Goal: Transaction & Acquisition: Book appointment/travel/reservation

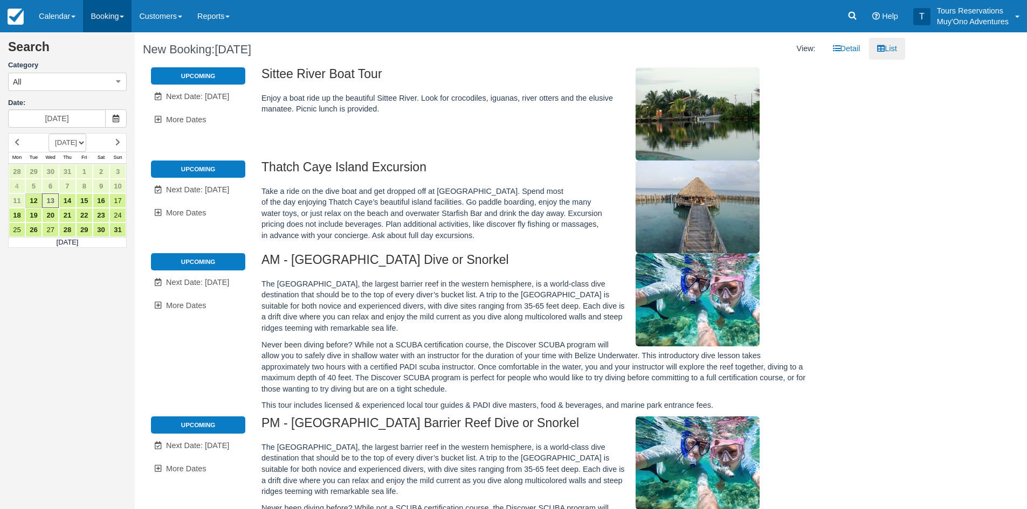
click at [103, 23] on link "Booking" at bounding box center [107, 16] width 48 height 32
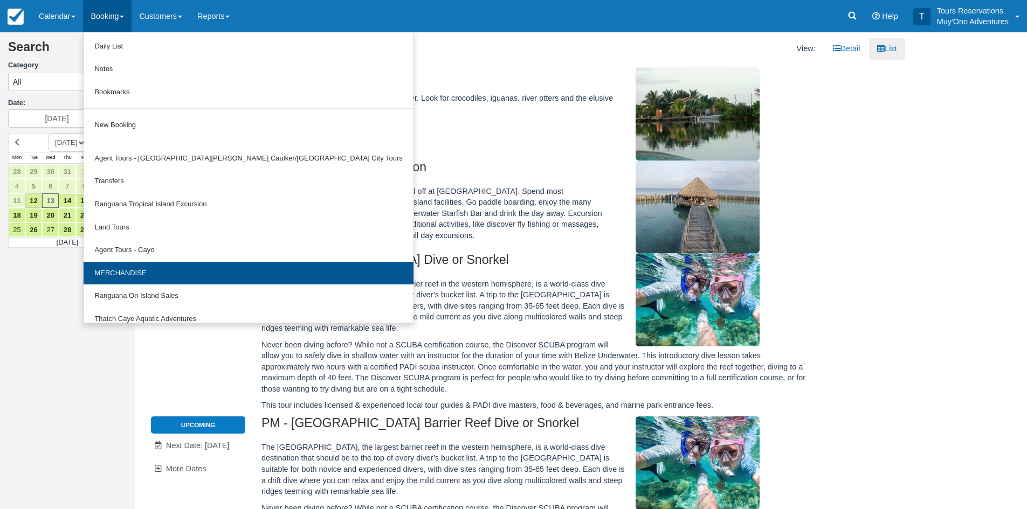
scroll to position [33, 0]
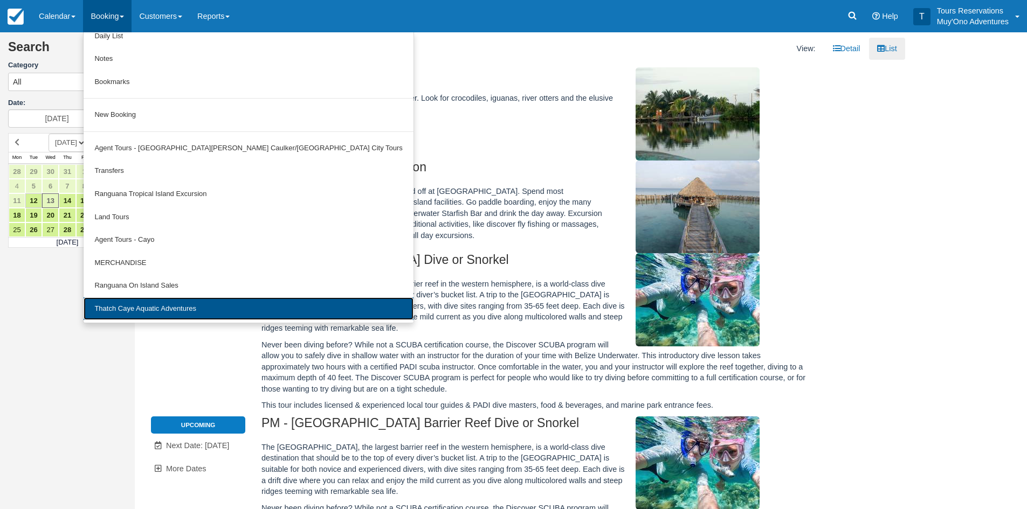
click at [120, 308] on link "Thatch Caye Aquatic Adventures" at bounding box center [248, 308] width 329 height 23
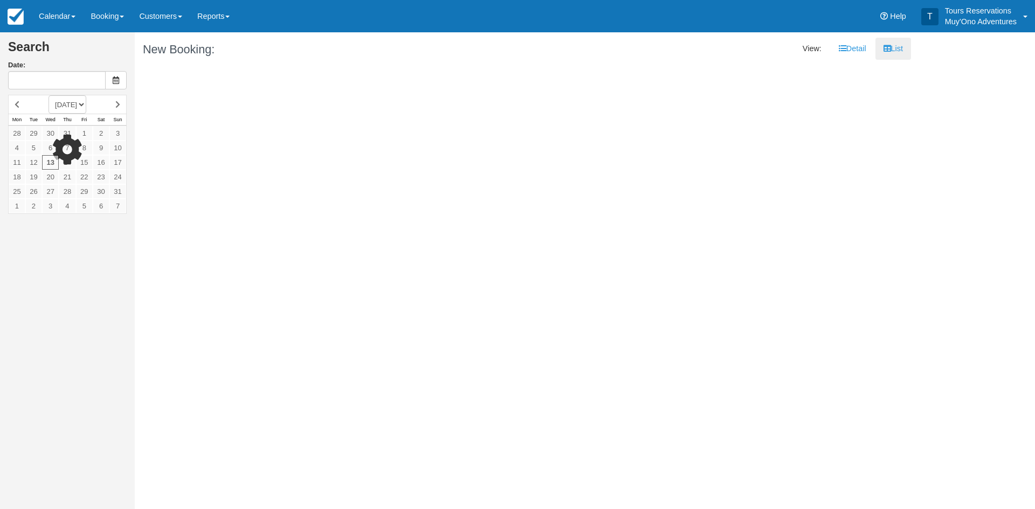
type input "[DATE]"
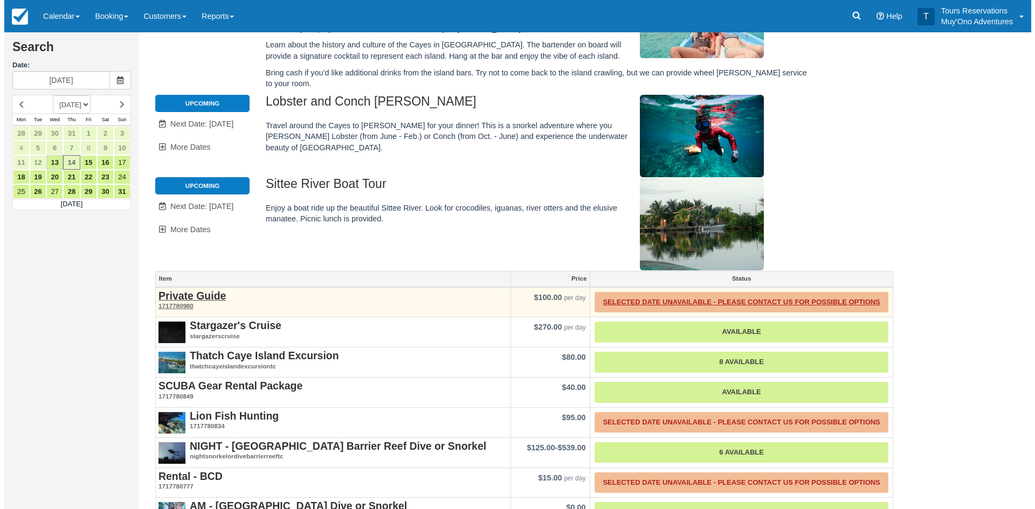
scroll to position [170, 0]
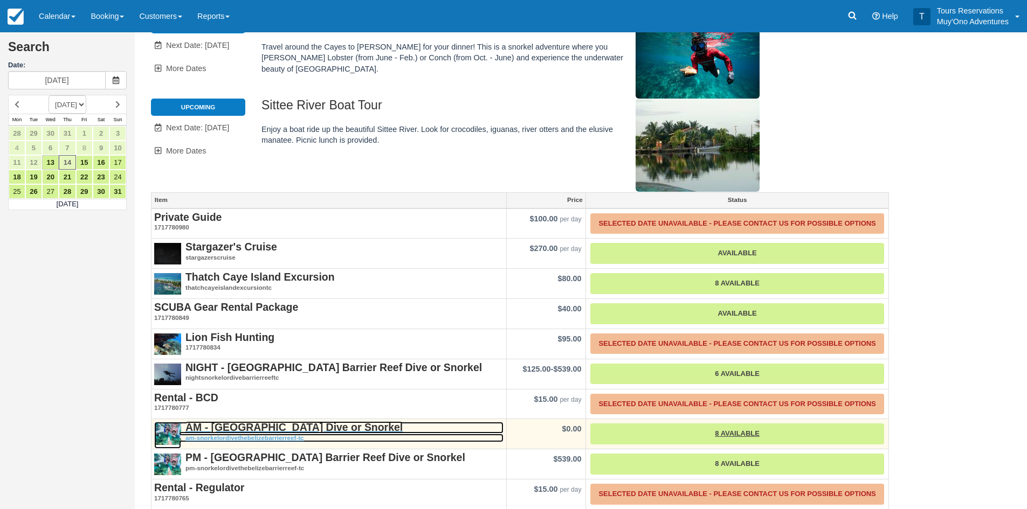
click at [242, 434] on em "am-snorkelordivethebelizebarrierreef-tc" at bounding box center [328, 438] width 349 height 9
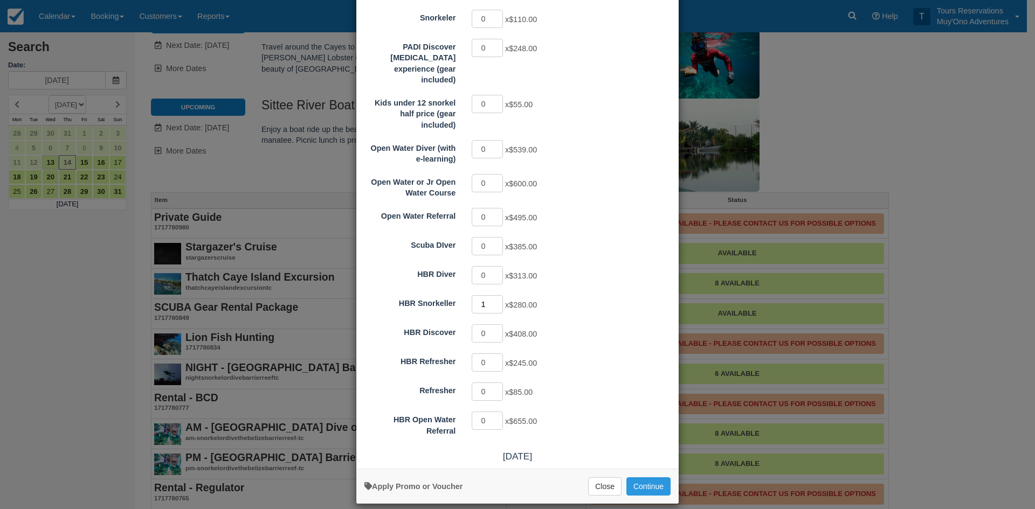
type input "1"
click at [493, 295] on input "1" at bounding box center [487, 304] width 31 height 18
click at [637, 477] on button "Continue" at bounding box center [648, 486] width 44 height 18
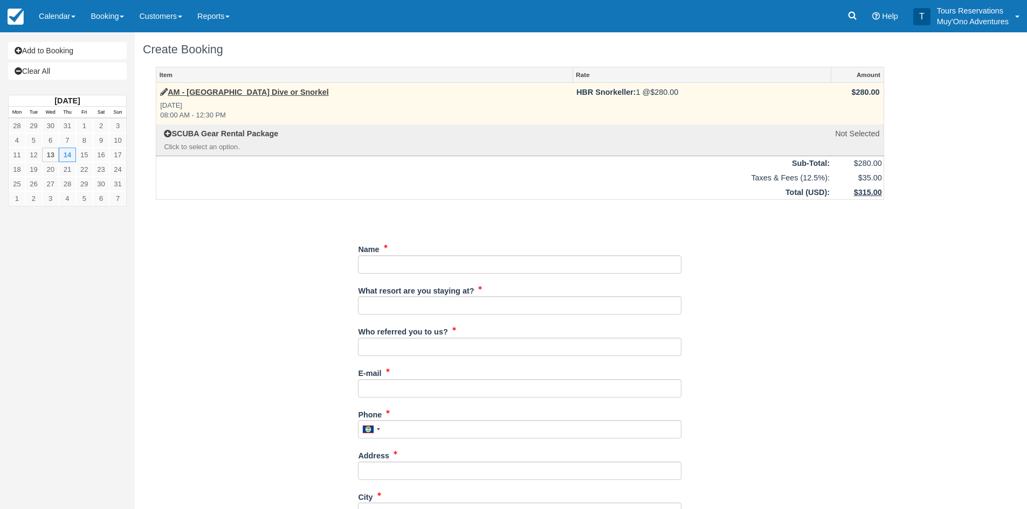
click at [241, 86] on td "AM - [GEOGRAPHIC_DATA] Dive or Snorkel [DATE] 08:00 AM - 12:30 PM" at bounding box center [364, 103] width 417 height 41
click at [240, 88] on link "AM - [GEOGRAPHIC_DATA] Dive or Snorkel" at bounding box center [244, 92] width 169 height 9
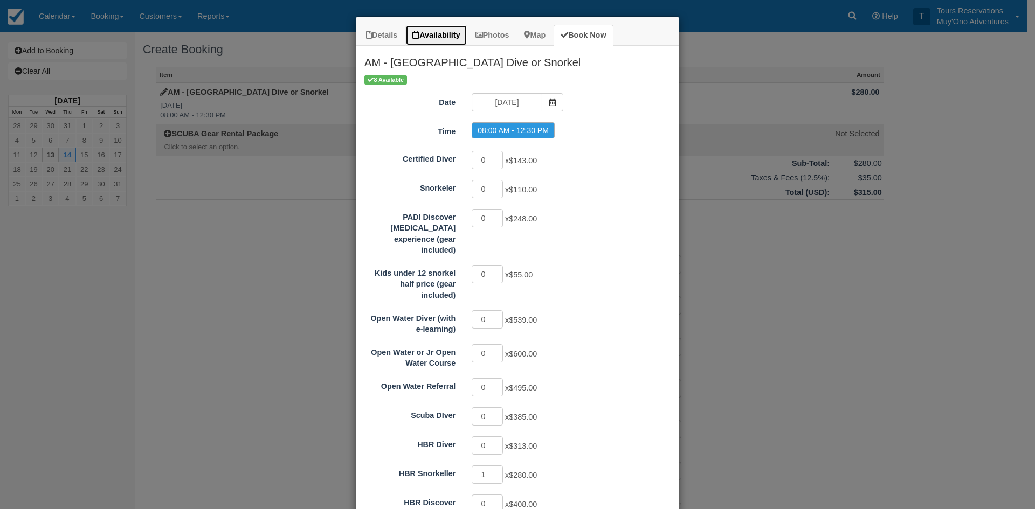
click at [426, 30] on link "Availability" at bounding box center [435, 35] width 61 height 21
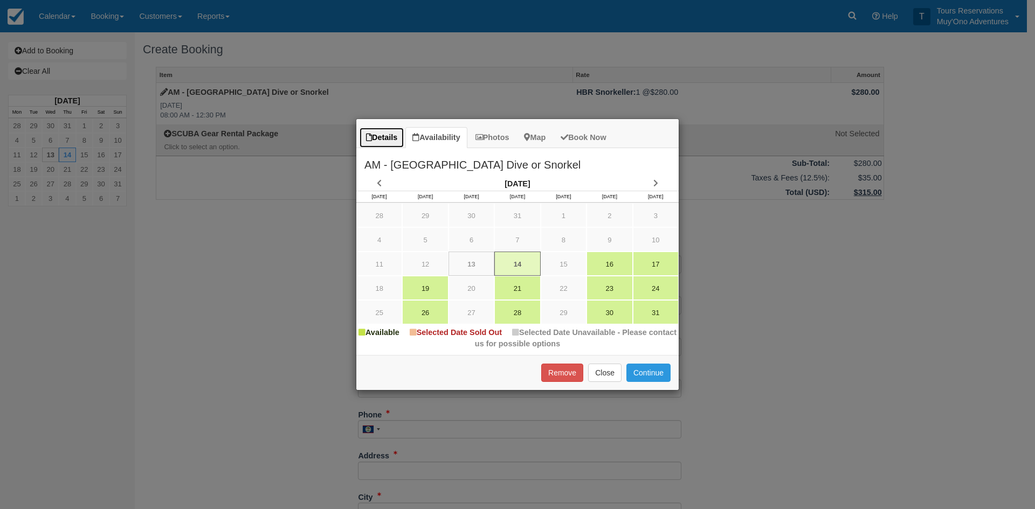
click at [383, 144] on link "Details" at bounding box center [381, 137] width 45 height 21
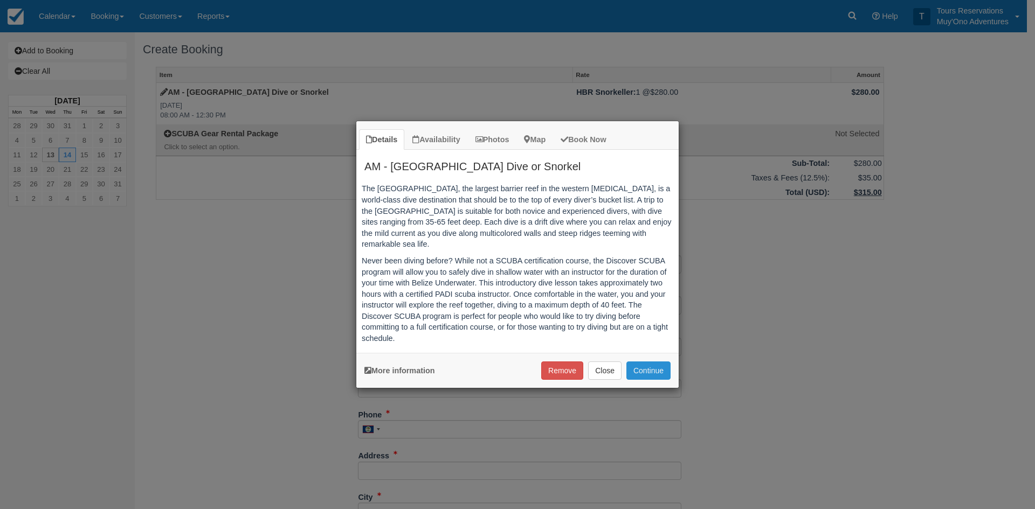
click at [656, 371] on button "Continue" at bounding box center [648, 371] width 44 height 18
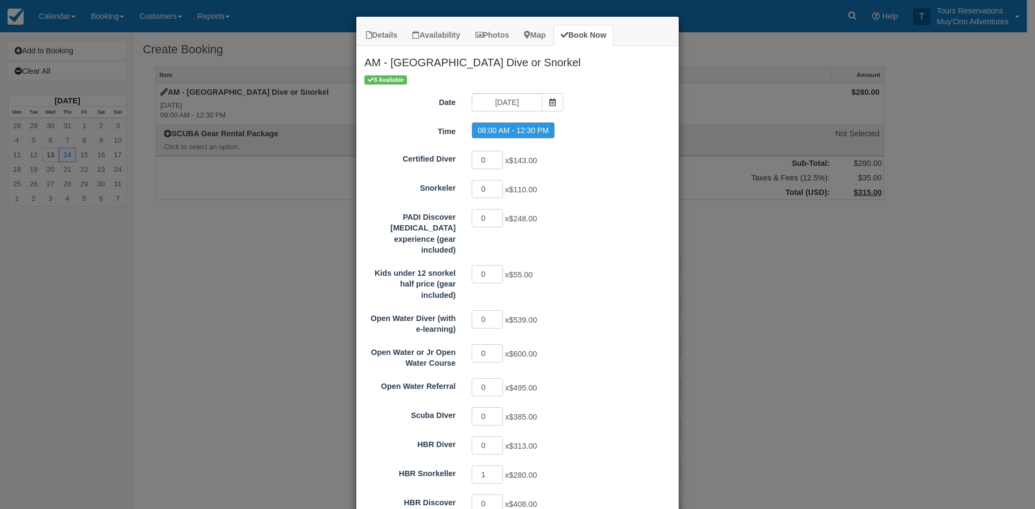
click at [231, 86] on div "Details Availability Photos Map Book Now AM - Belize Barrier Reef Dive or Snork…" at bounding box center [517, 254] width 1035 height 509
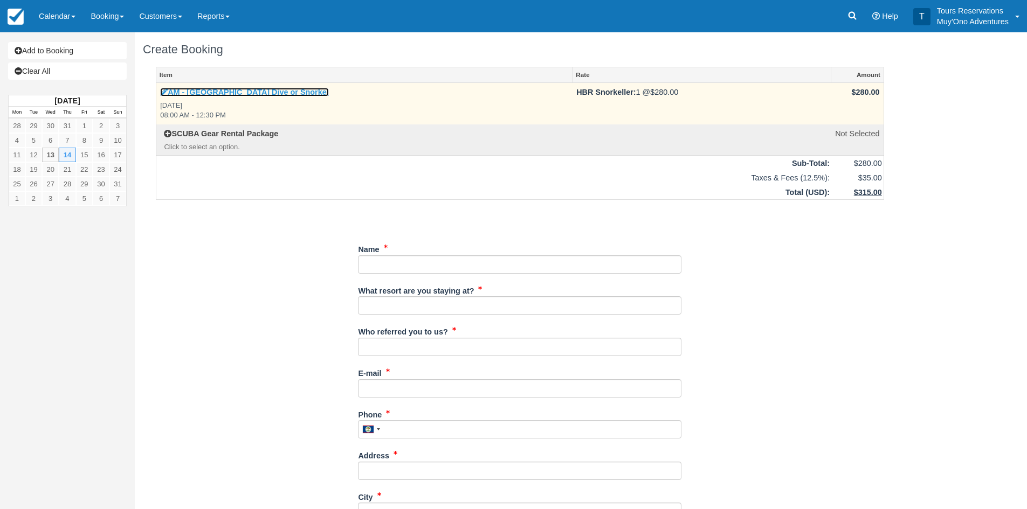
click at [224, 92] on link "AM - [GEOGRAPHIC_DATA] Dive or Snorkel" at bounding box center [244, 92] width 169 height 9
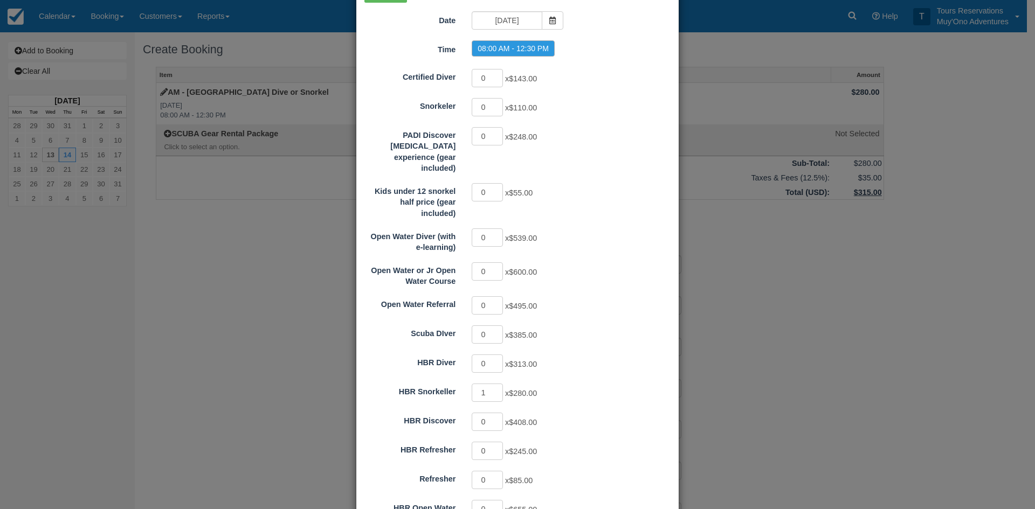
scroll to position [170, 0]
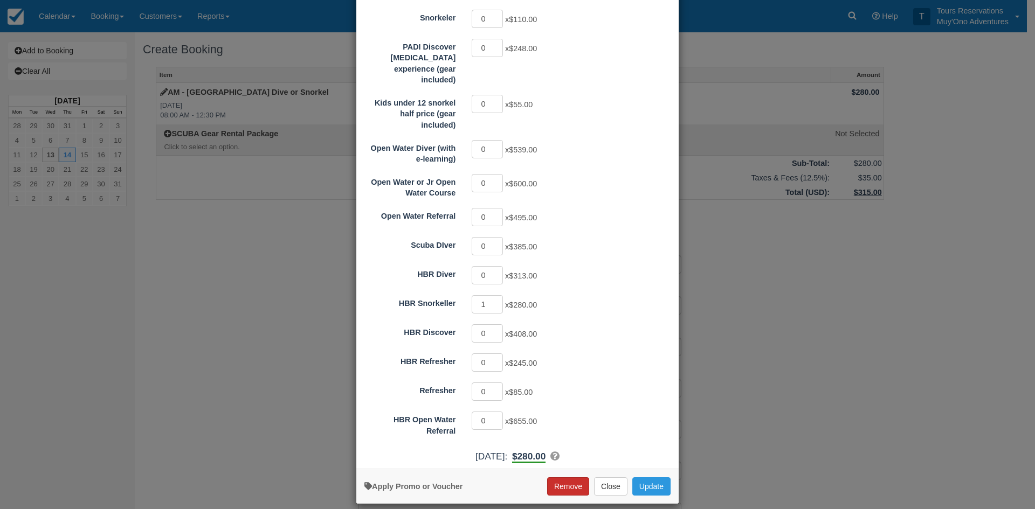
click at [549, 477] on button "Remove" at bounding box center [568, 486] width 42 height 18
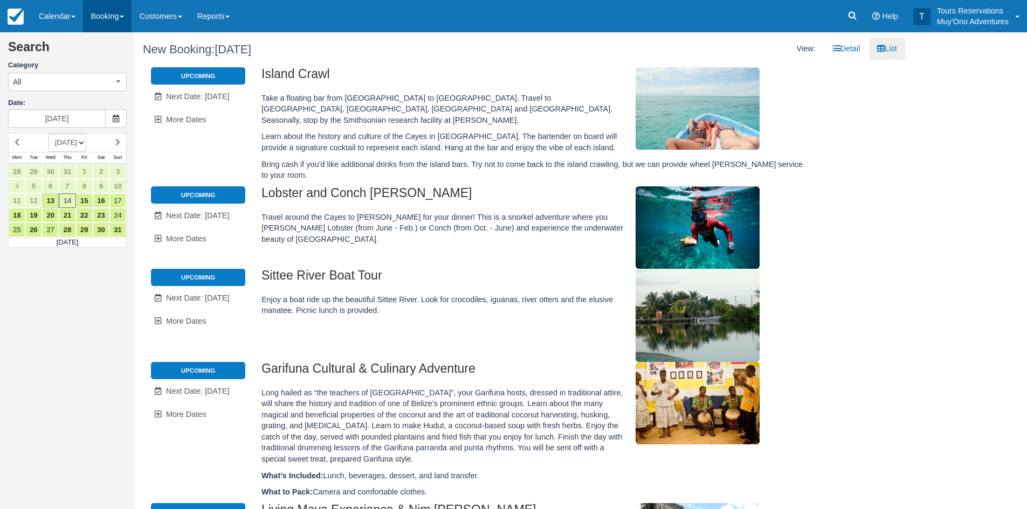
click at [95, 19] on link "Booking" at bounding box center [107, 16] width 48 height 32
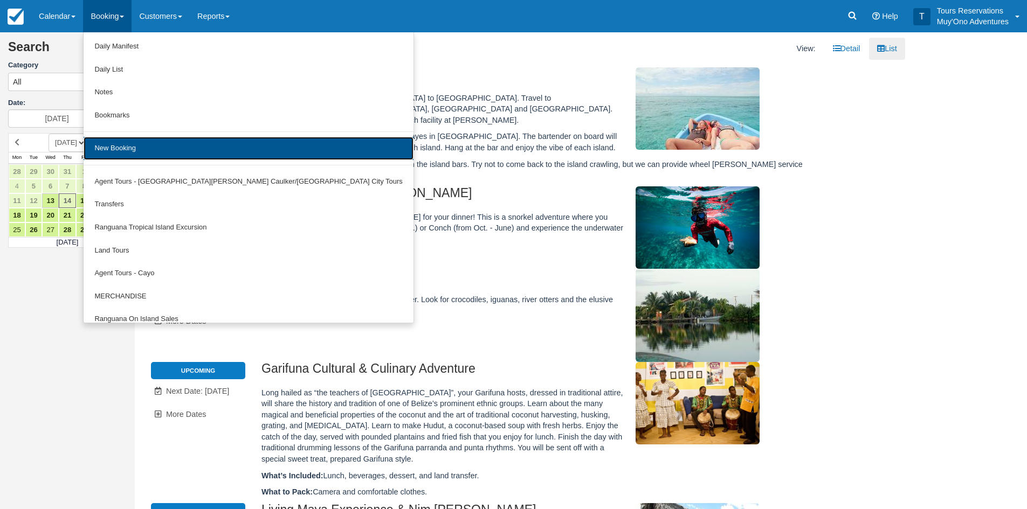
click at [116, 152] on link "New Booking" at bounding box center [248, 148] width 329 height 23
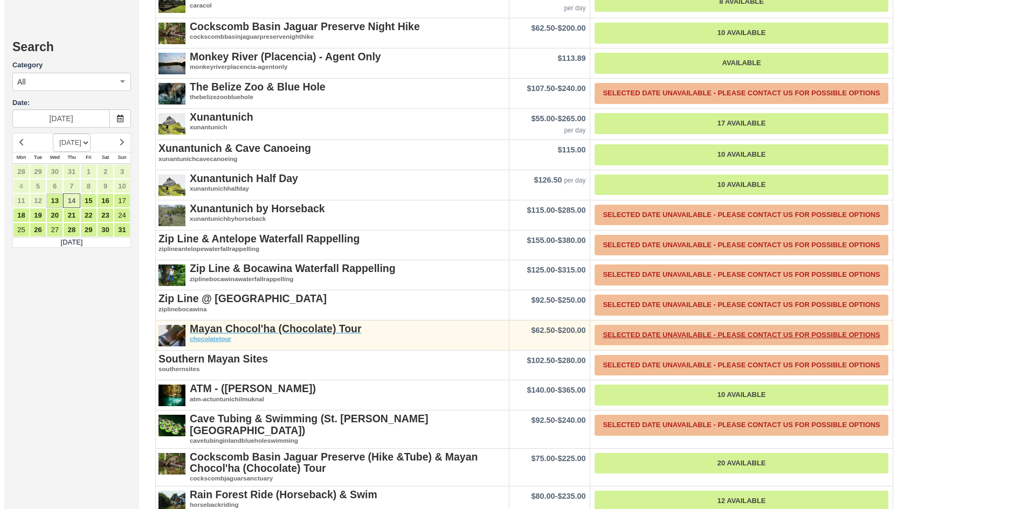
scroll to position [1778, 0]
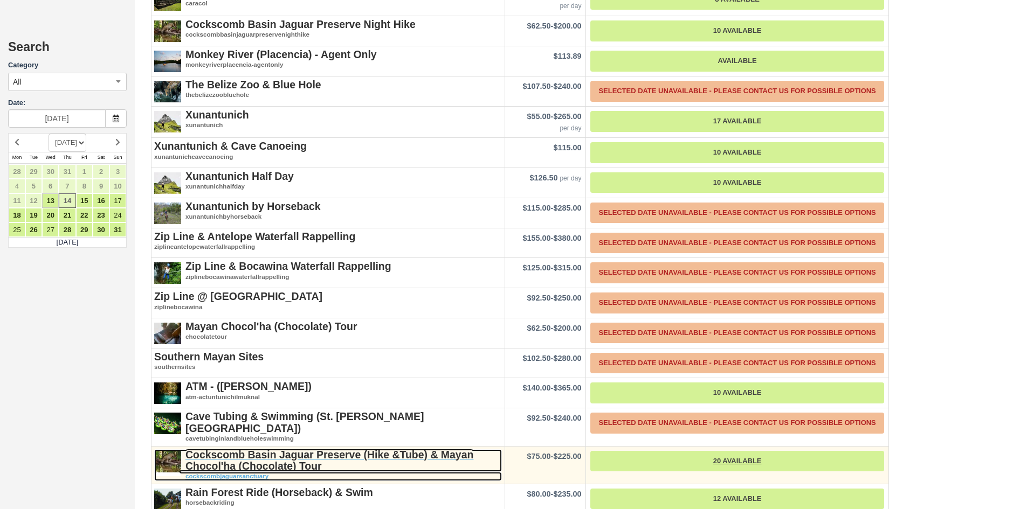
click at [295, 449] on strong "Cockscomb Basin Jaguar Preserve (Hike &Tube) & Mayan Chocol'ha (Chocolate) Tour" at bounding box center [329, 460] width 288 height 23
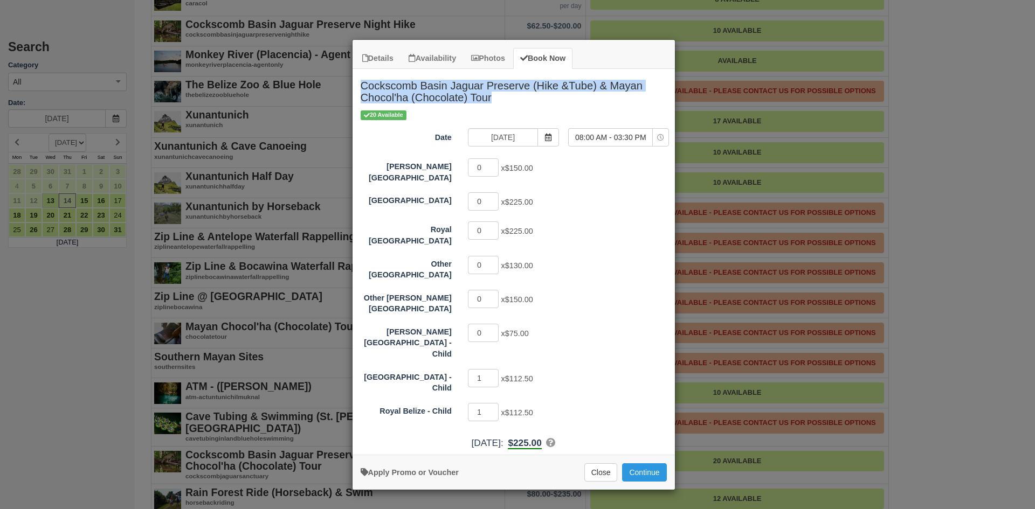
drag, startPoint x: 362, startPoint y: 81, endPoint x: 503, endPoint y: 99, distance: 141.8
click at [503, 99] on h2 "Cockscomb Basin Jaguar Preserve (Hike &Tube) & Mayan Chocol'ha (Chocolate) Tour" at bounding box center [513, 89] width 322 height 40
copy h2 "Cockscomb Basin Jaguar Preserve (Hike &Tube) & Mayan Chocol'ha (Chocolate) Tour"
type input "1"
click at [494, 164] on input "1" at bounding box center [483, 167] width 31 height 18
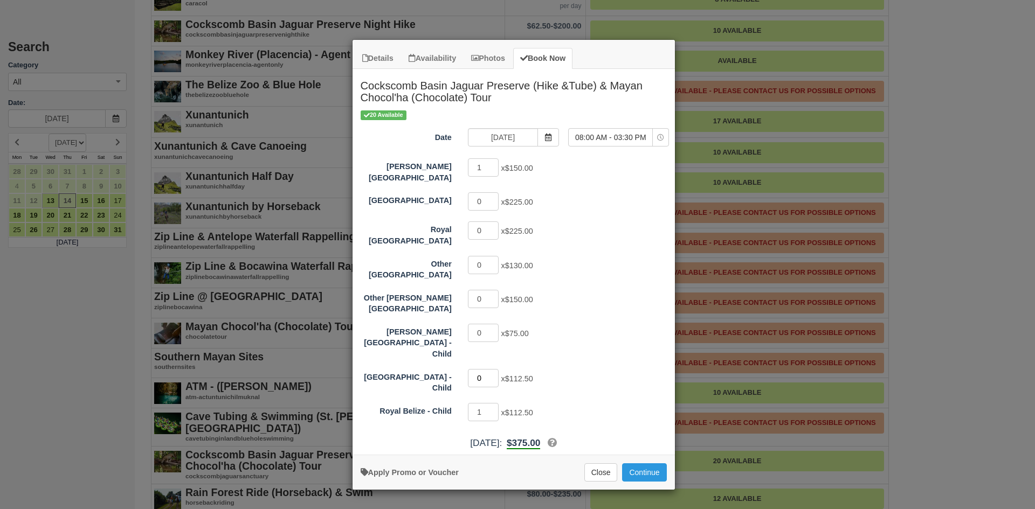
type input "0"
click at [493, 369] on input "0" at bounding box center [483, 378] width 31 height 18
type input "0"
click at [492, 403] on input "0" at bounding box center [483, 412] width 31 height 18
click at [642, 463] on button "Continue" at bounding box center [644, 472] width 44 height 18
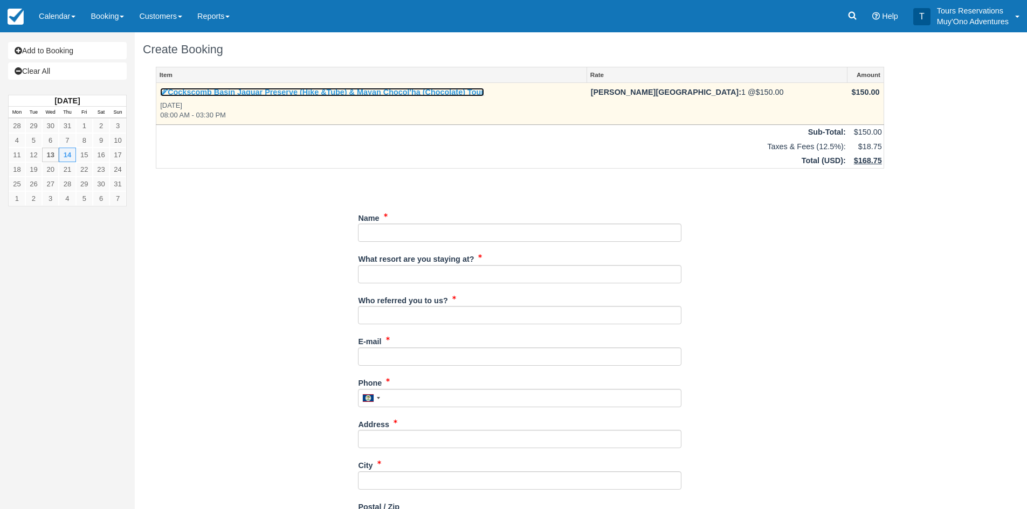
click at [281, 90] on link "Cockscomb Basin Jaguar Preserve (Hike &Tube) & Mayan Chocol'ha (Chocolate) Tour" at bounding box center [322, 92] width 324 height 9
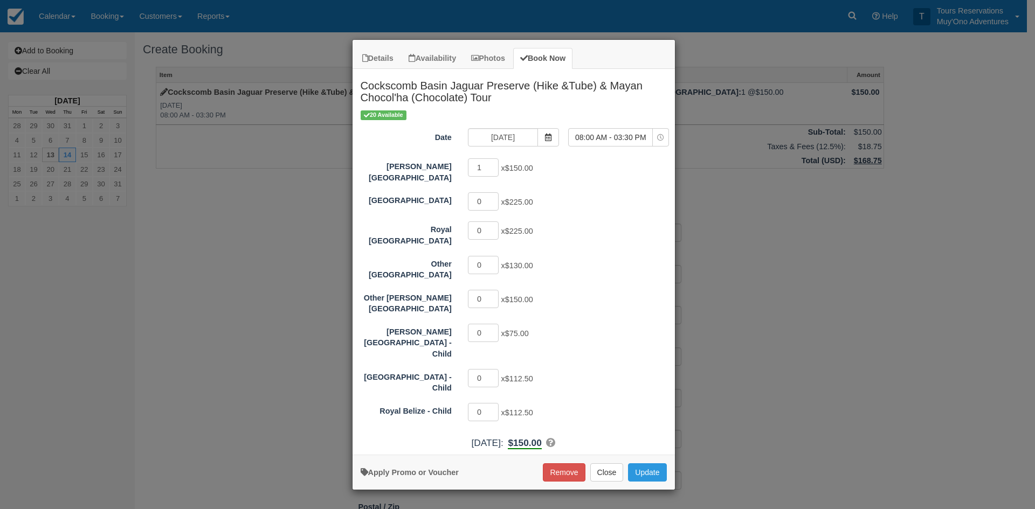
click at [223, 253] on div "Details Availability Photos Book Now Cockscomb Basin Jaguar Preserve (Hike &Tub…" at bounding box center [517, 254] width 1035 height 509
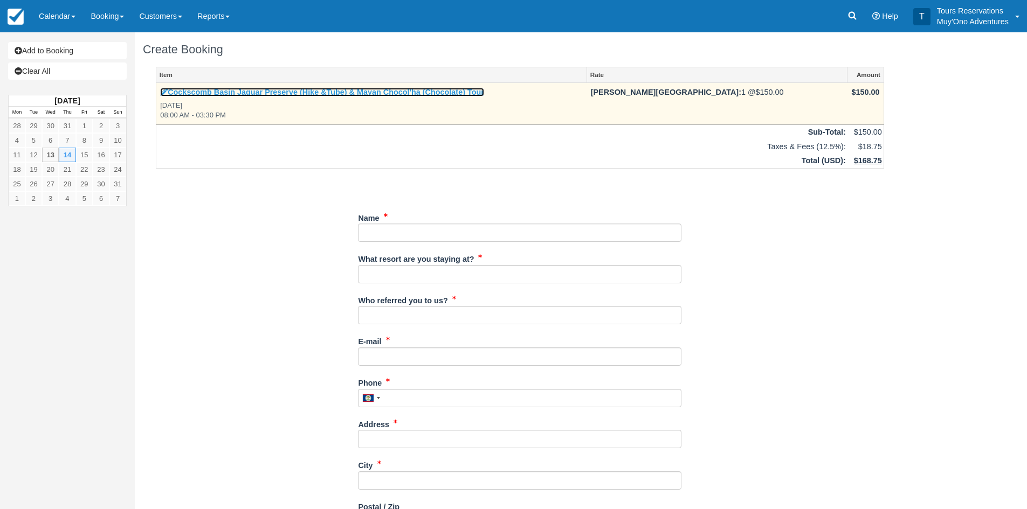
click at [220, 91] on link "Cockscomb Basin Jaguar Preserve (Hike &Tube) & Mayan Chocol'ha (Chocolate) Tour" at bounding box center [322, 92] width 324 height 9
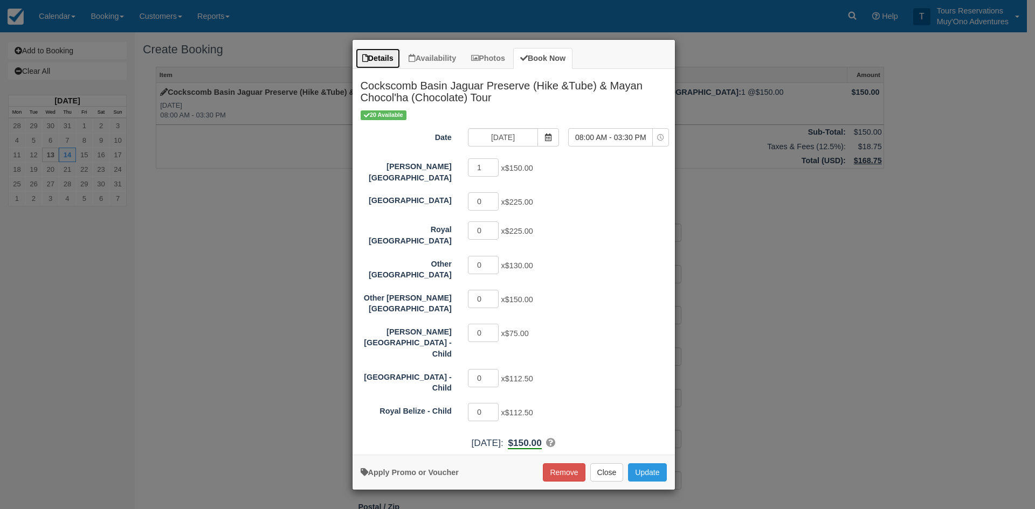
click at [378, 61] on link "Details" at bounding box center [377, 58] width 45 height 21
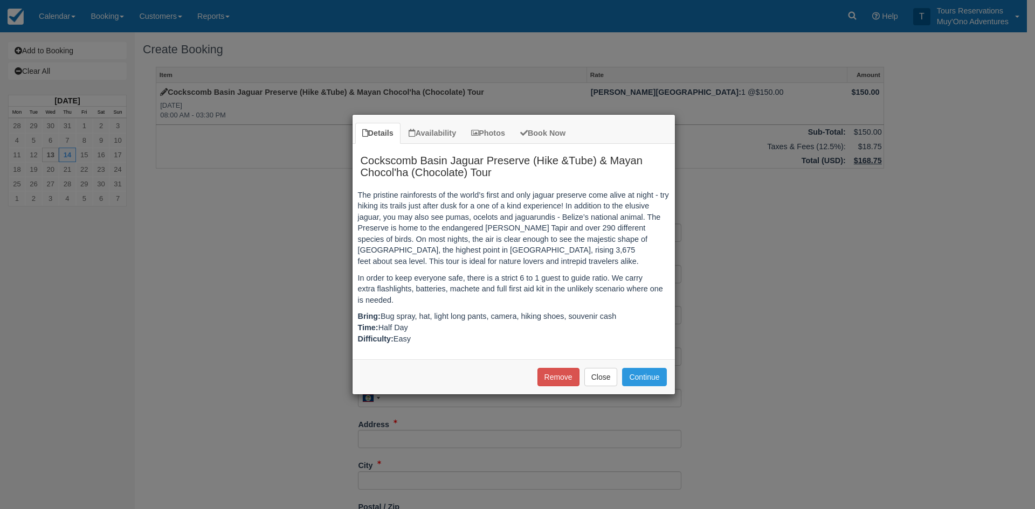
click at [197, 79] on div "Details Availability Photos Book Now Cockscomb Basin Jaguar Preserve (Hike &Tub…" at bounding box center [517, 254] width 1035 height 509
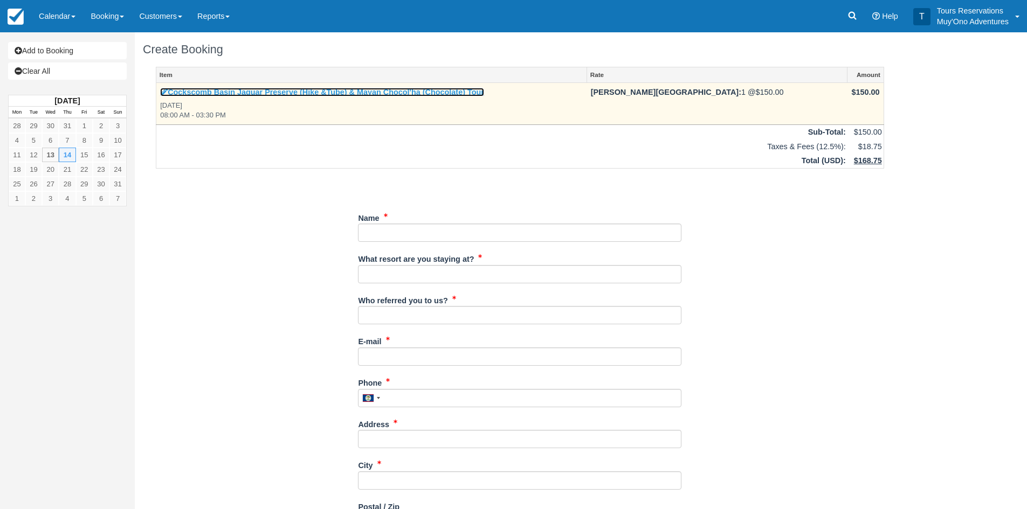
click at [183, 90] on link "Cockscomb Basin Jaguar Preserve (Hike &Tube) & Mayan Chocol'ha (Chocolate) Tour" at bounding box center [322, 92] width 324 height 9
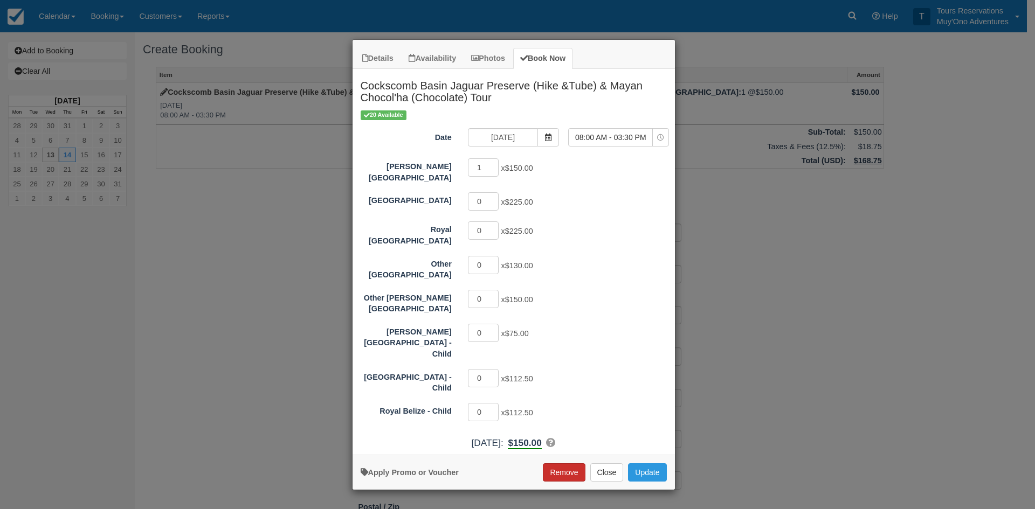
click at [565, 463] on button "Remove" at bounding box center [564, 472] width 42 height 18
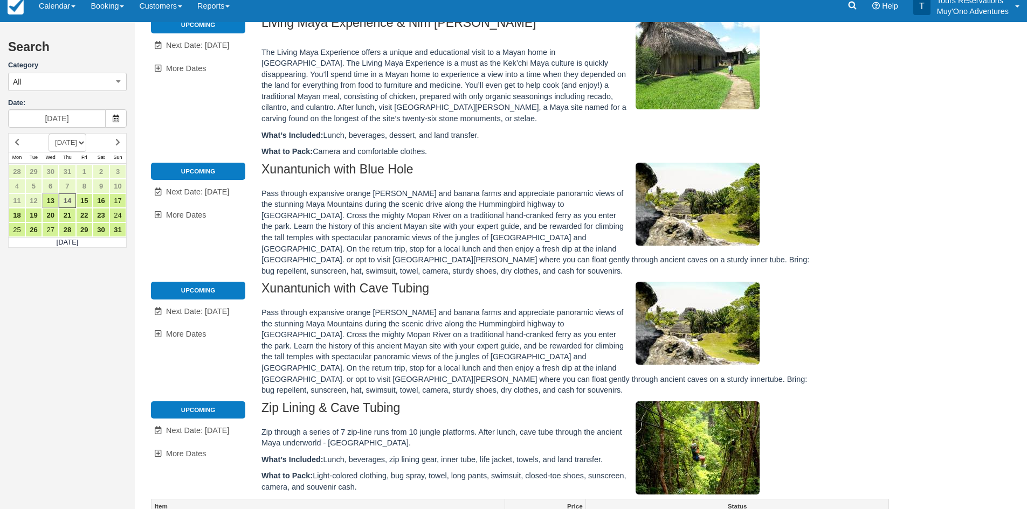
scroll to position [485, 0]
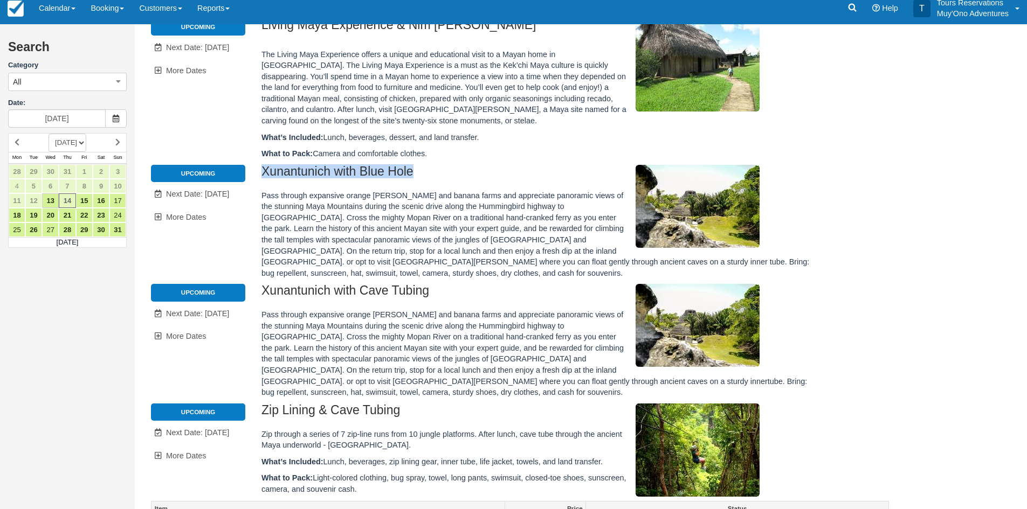
drag, startPoint x: 264, startPoint y: 161, endPoint x: 423, endPoint y: 162, distance: 159.5
click at [423, 165] on h2 "Xunantunich with Blue Hole" at bounding box center [535, 175] width 549 height 20
copy h2 "Xunantunich with Blue Hole"
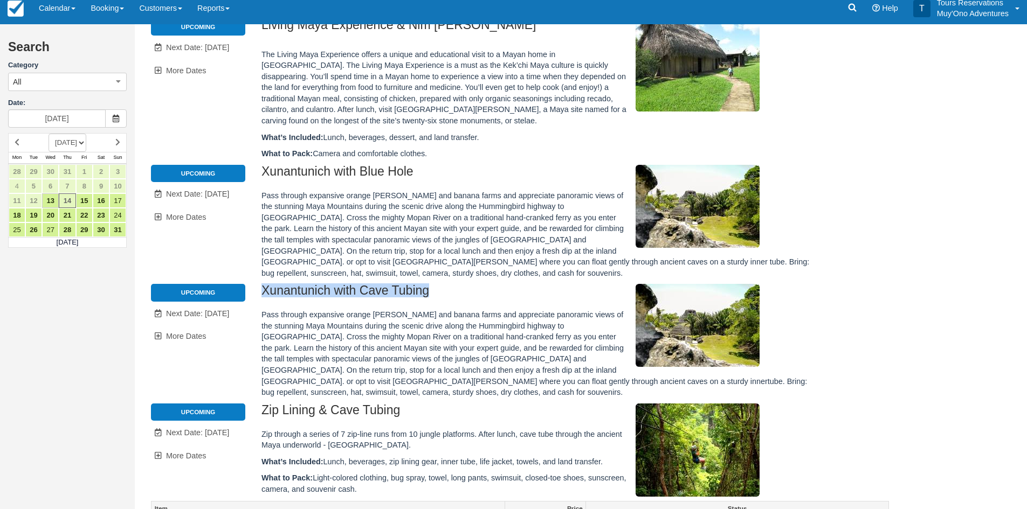
drag, startPoint x: 263, startPoint y: 278, endPoint x: 471, endPoint y: 278, distance: 208.0
click at [471, 284] on h2 "Xunantunich with Cave Tubing" at bounding box center [535, 294] width 549 height 20
copy h2 "Xunantunich with Cave Tubing"
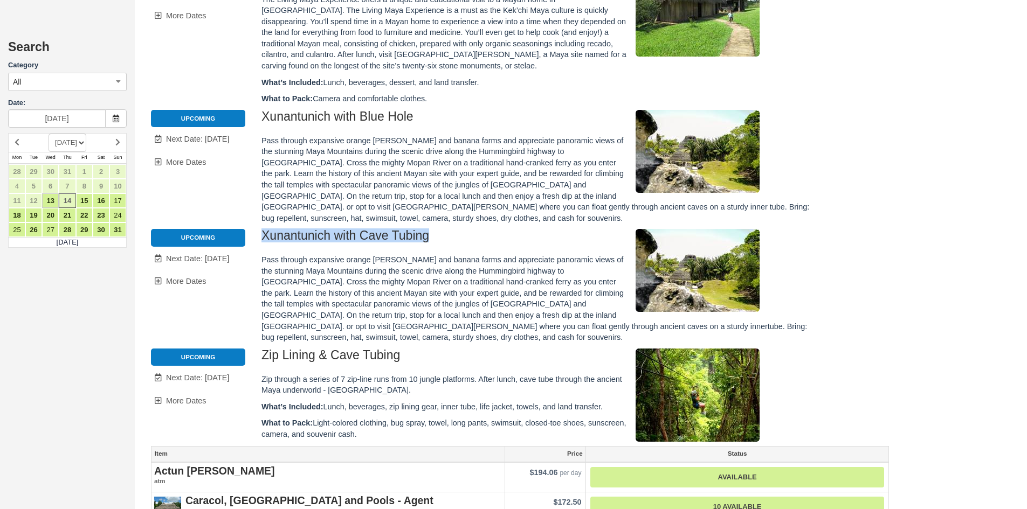
scroll to position [539, 0]
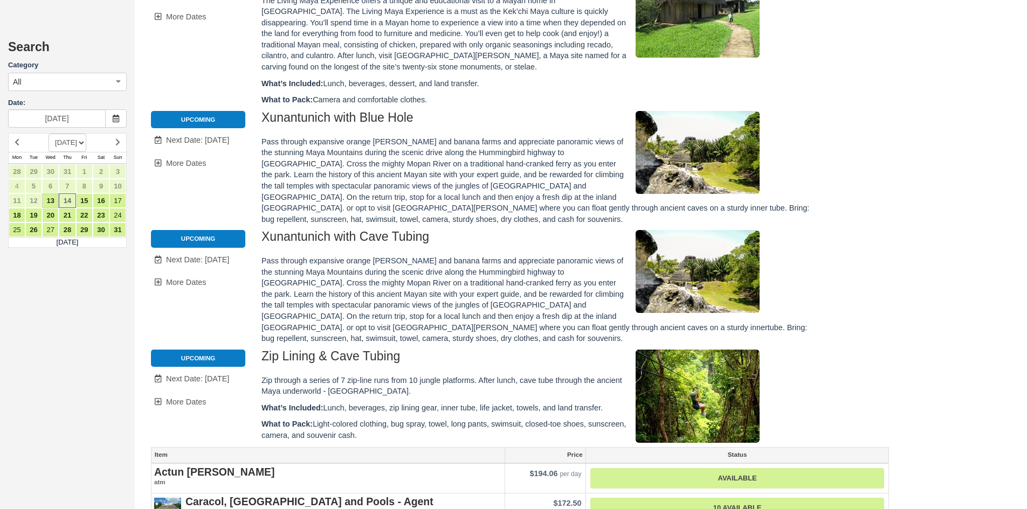
click at [273, 217] on div "Xunantunich with Blue Hole Pass through expansive orange groves and banana farm…" at bounding box center [535, 170] width 549 height 119
drag, startPoint x: 265, startPoint y: 223, endPoint x: 336, endPoint y: 218, distance: 70.8
click at [345, 230] on h2 "Xunantunich with Cave Tubing" at bounding box center [535, 240] width 549 height 20
drag, startPoint x: 316, startPoint y: 349, endPoint x: 255, endPoint y: 348, distance: 60.4
click at [255, 350] on div "Zip Lining & Cave Tubing Zip through a series of 7 zip-line runs from 10 jungle…" at bounding box center [535, 398] width 565 height 97
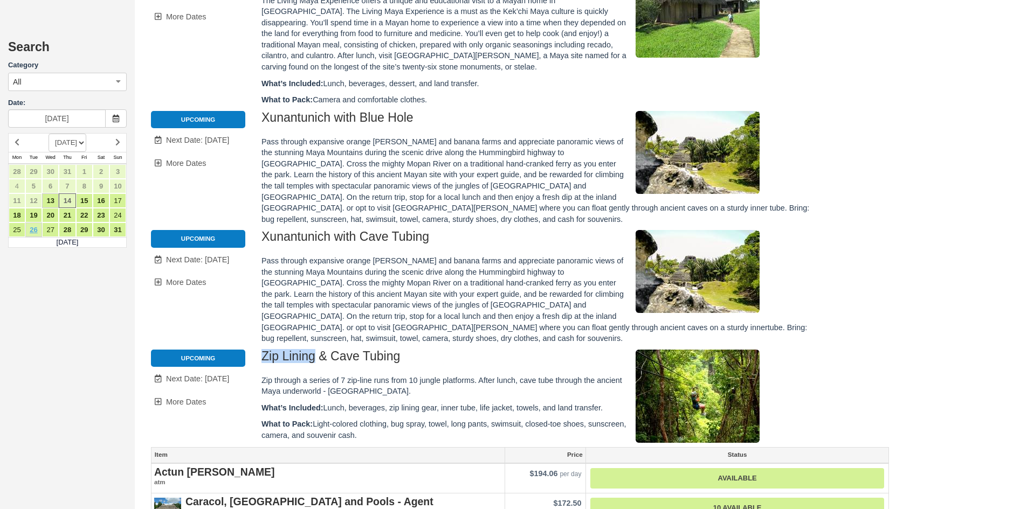
copy h2 "Zip Lining"
drag, startPoint x: 362, startPoint y: 223, endPoint x: 263, endPoint y: 226, distance: 99.2
click at [263, 230] on h2 "Xunantunich with Cave Tubing" at bounding box center [535, 240] width 549 height 20
copy h2 "Xunantunich with Cave Tubing"
click at [339, 111] on h2 "Xunantunich with Blue Hole" at bounding box center [535, 121] width 549 height 20
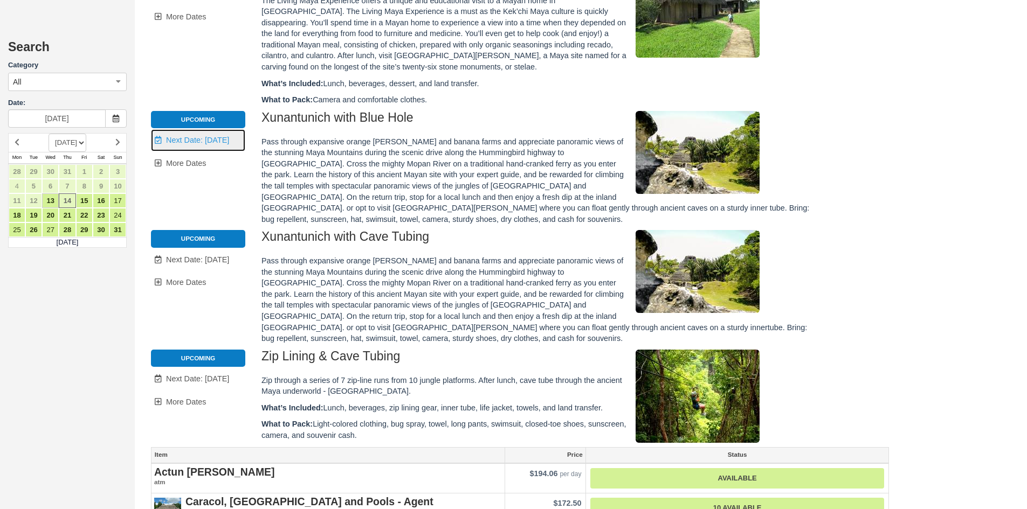
click at [220, 136] on span "Next Date: [DATE]" at bounding box center [197, 140] width 63 height 9
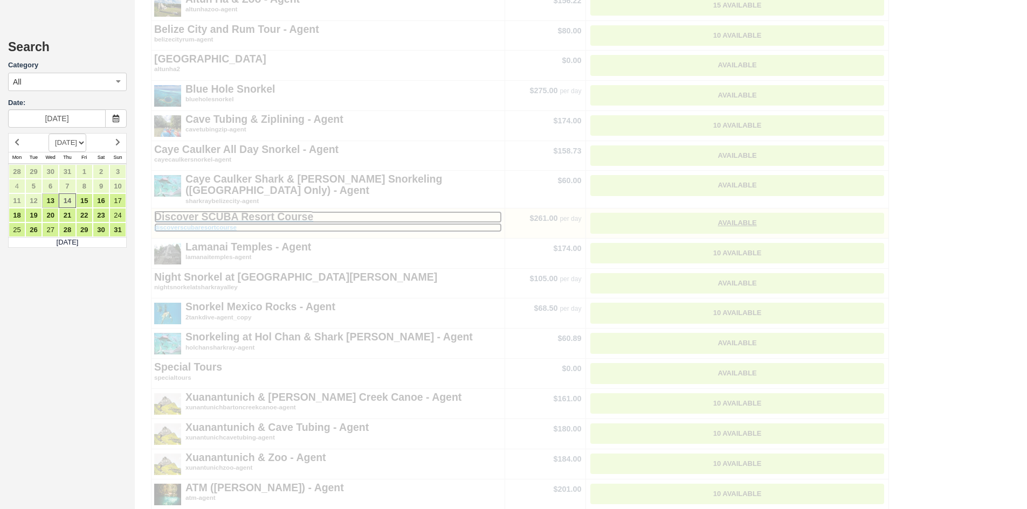
click at [456, 211] on h2 "Discover SCUBA Resort Course" at bounding box center [328, 216] width 348 height 11
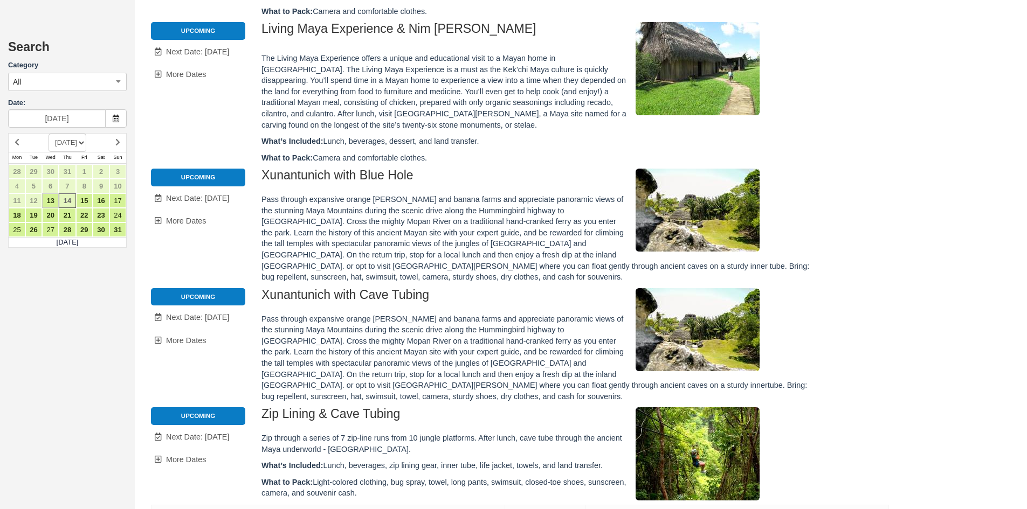
scroll to position [459, 0]
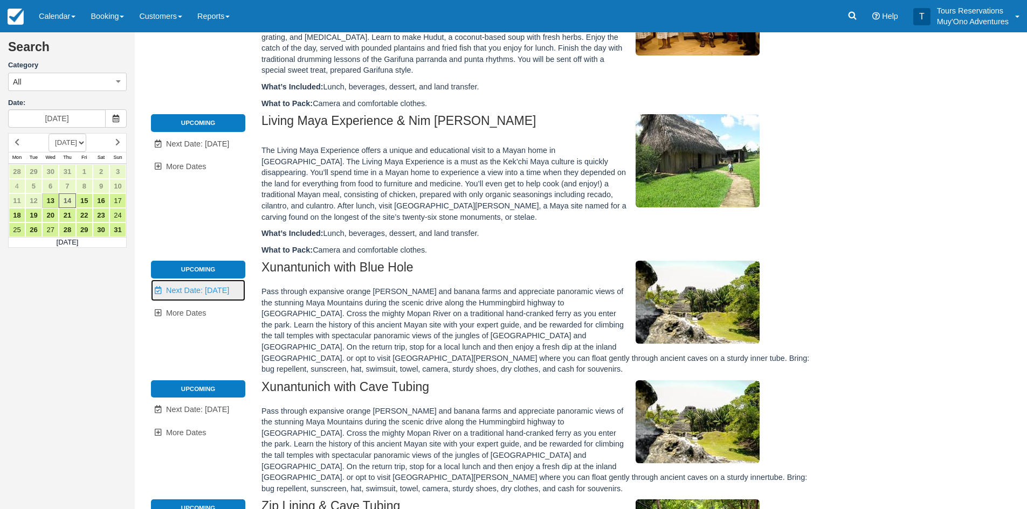
click at [192, 280] on link "Unavailable. Next Date: Aug 15" at bounding box center [198, 291] width 94 height 22
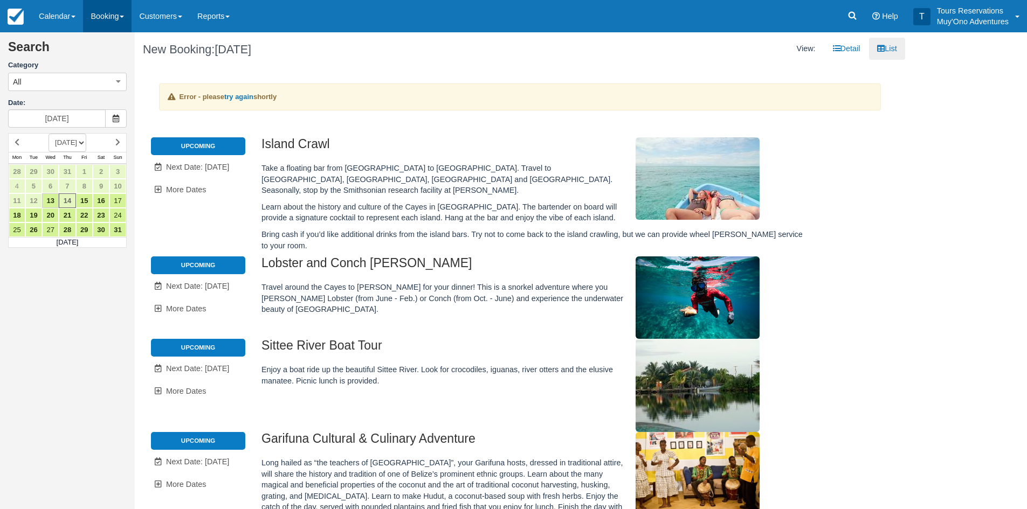
click at [116, 18] on link "Booking" at bounding box center [107, 16] width 48 height 32
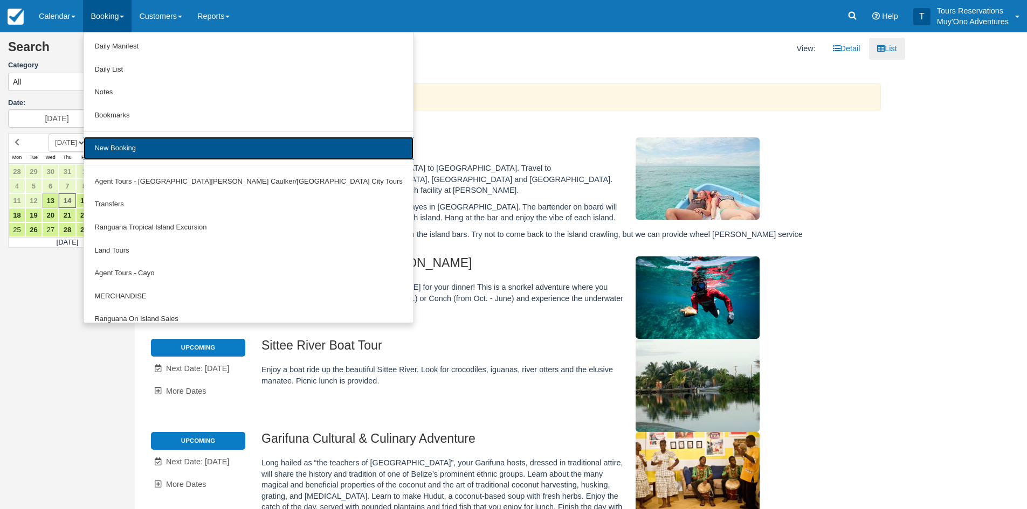
click at [121, 142] on link "New Booking" at bounding box center [248, 148] width 329 height 23
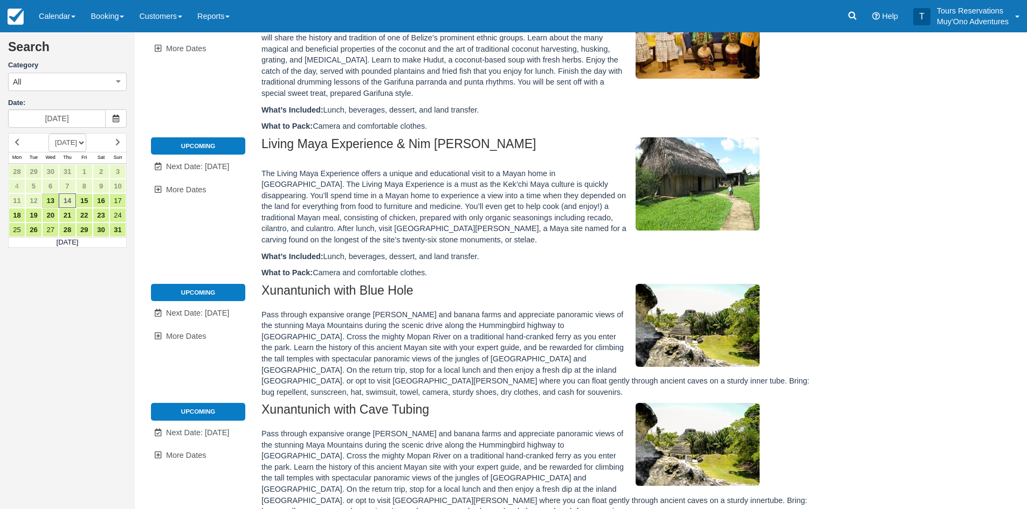
scroll to position [539, 0]
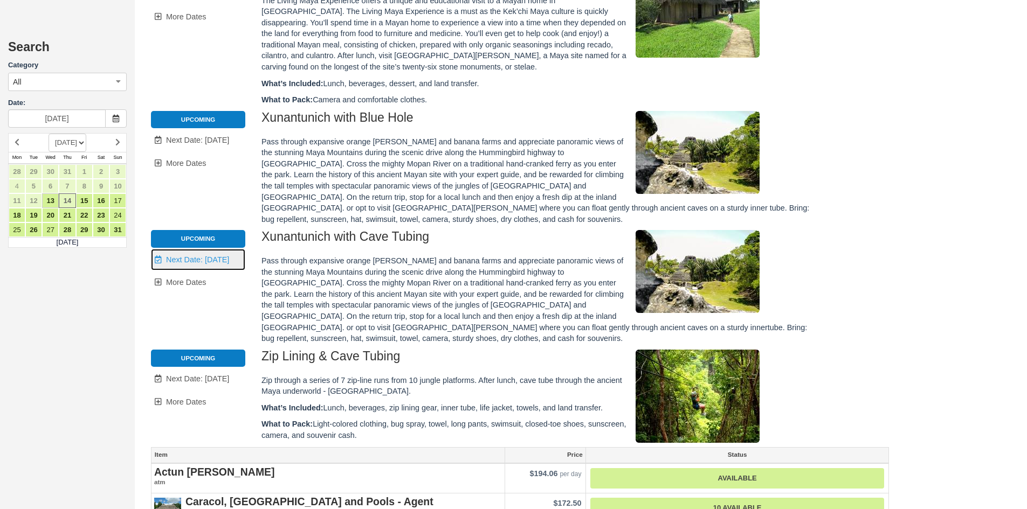
click at [193, 254] on link "Unavailable. Next Date: [DATE]" at bounding box center [198, 260] width 94 height 22
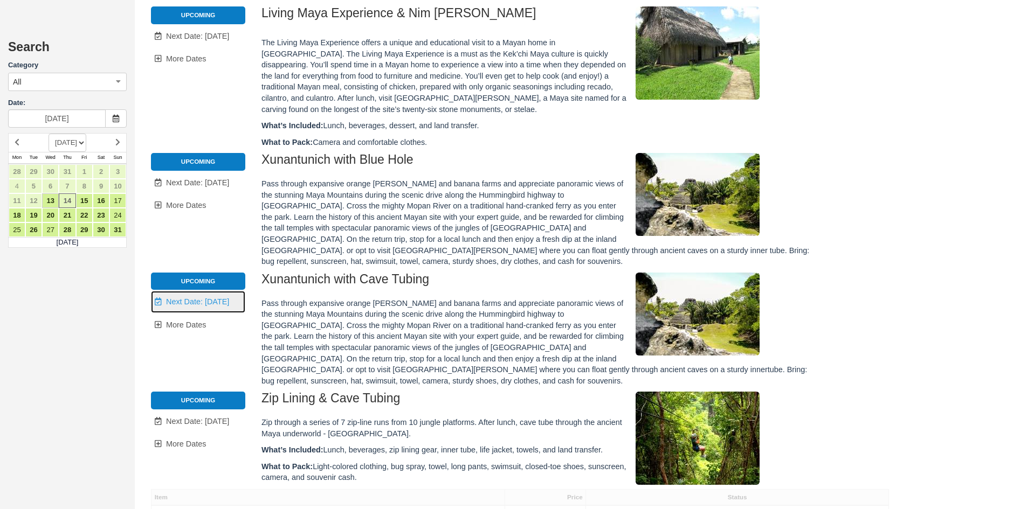
scroll to position [0, 0]
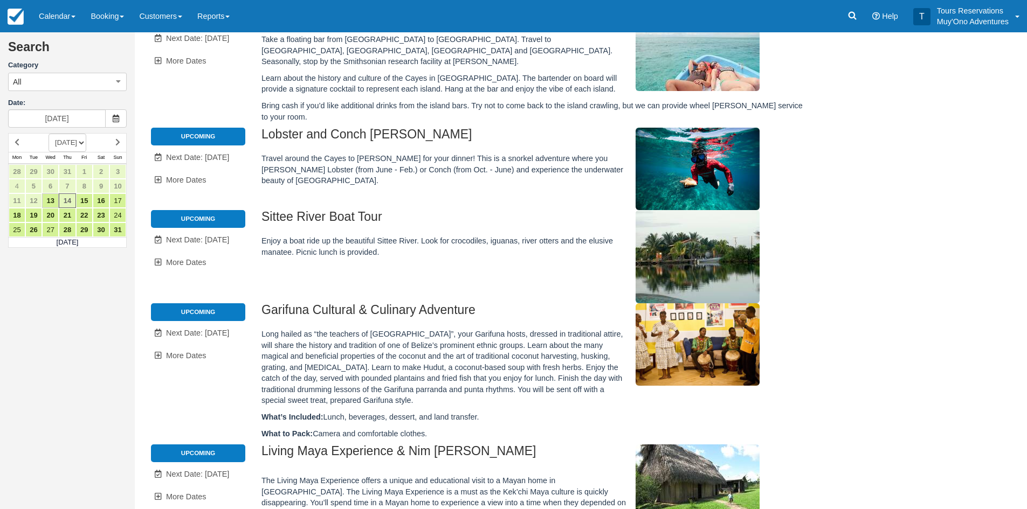
type input "[DATE]"
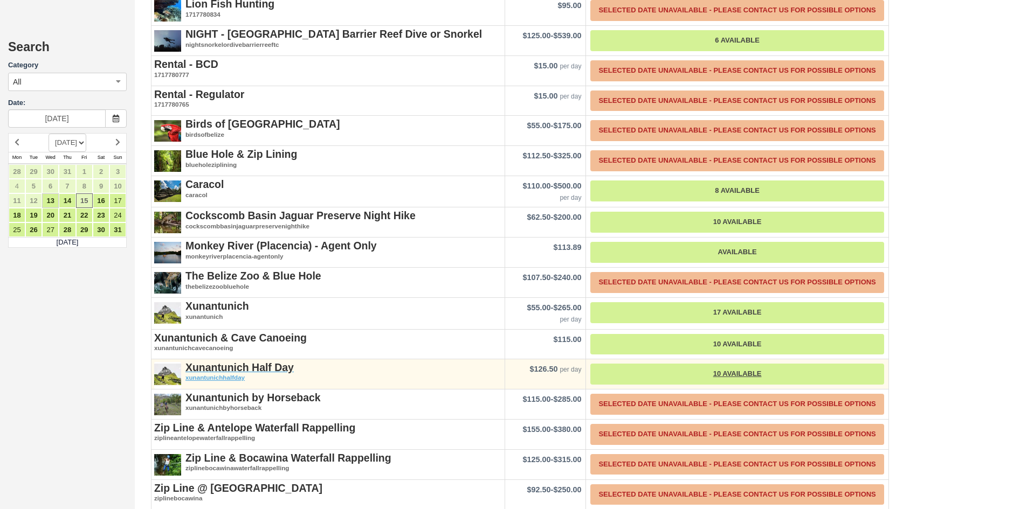
scroll to position [1909, 0]
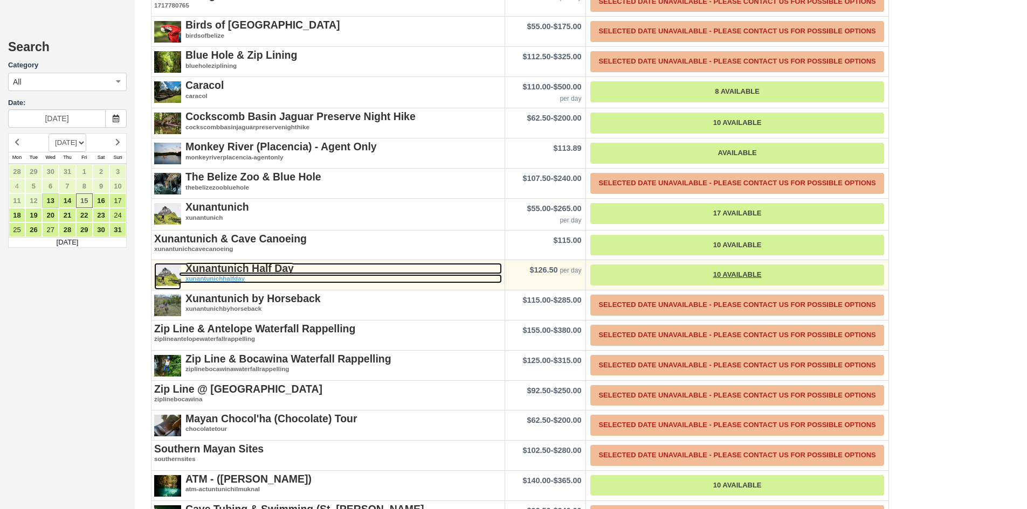
click at [256, 267] on strong "Xunantunich Half Day" at bounding box center [239, 268] width 108 height 12
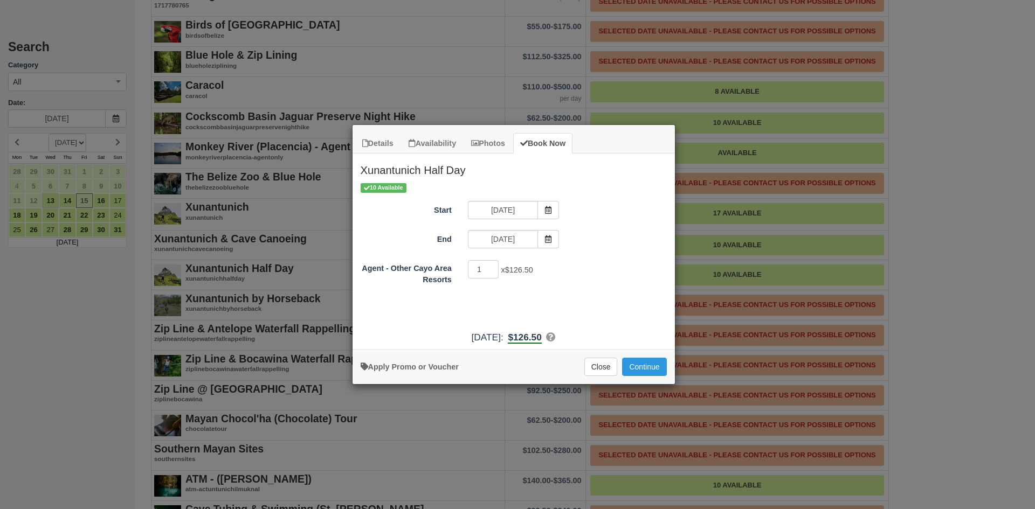
click at [447, 84] on div "Details Availability Photos Book Now Xunantunich Half Day Cross the mighty Mopa…" at bounding box center [517, 254] width 1035 height 509
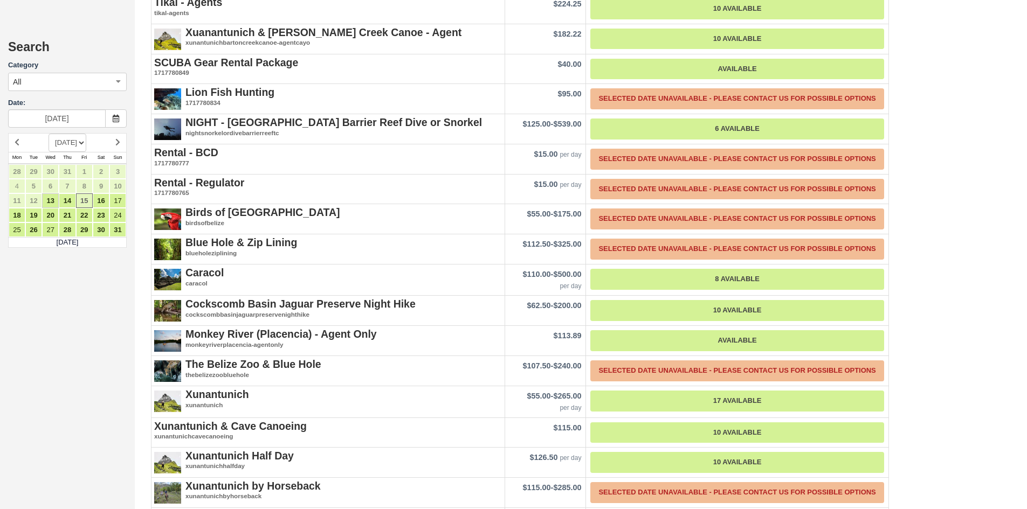
scroll to position [1855, 0]
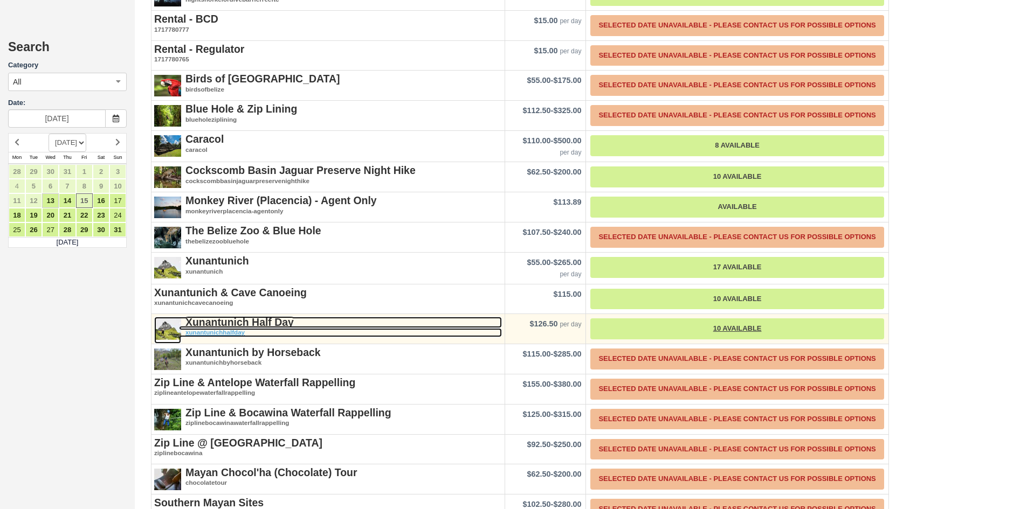
click at [253, 320] on strong "Xunantunich Half Day" at bounding box center [239, 322] width 108 height 12
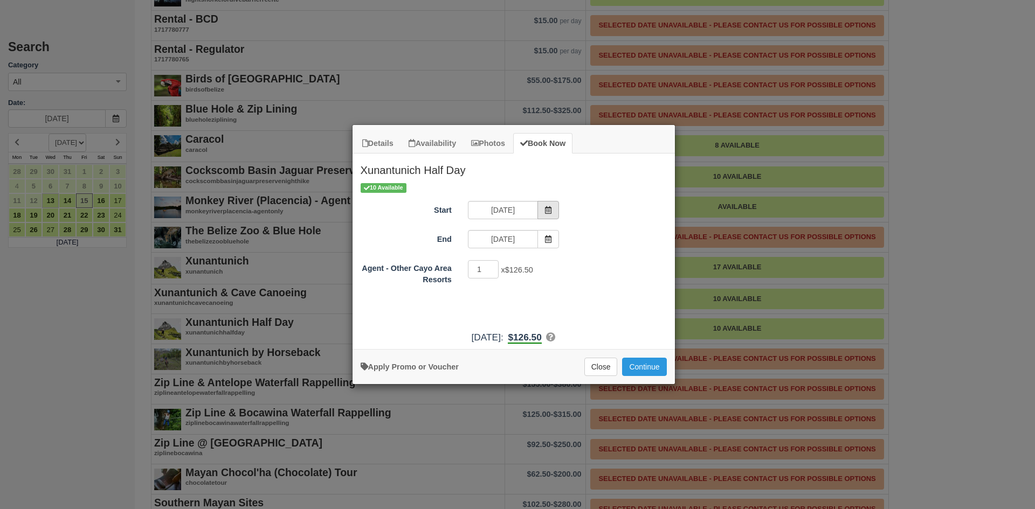
click at [553, 206] on span "Item Modal" at bounding box center [548, 210] width 22 height 18
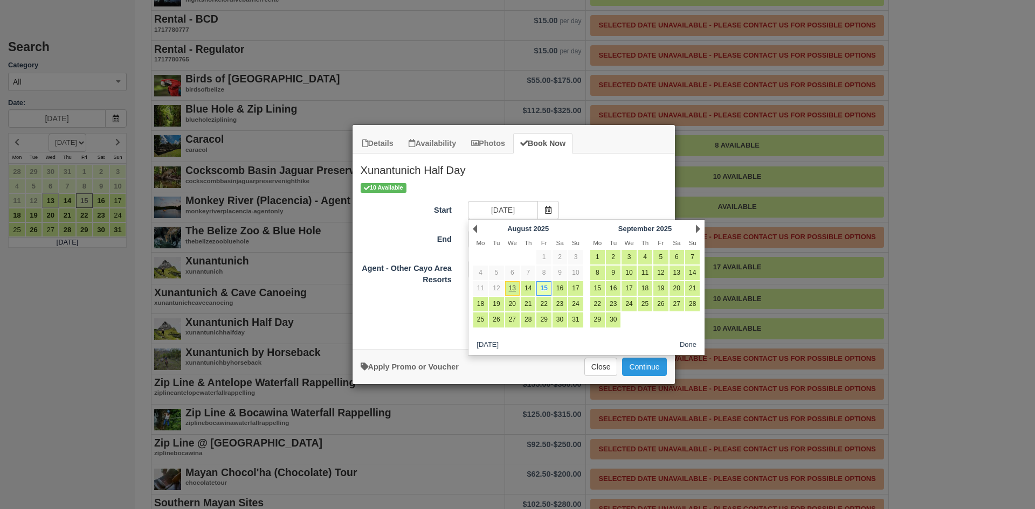
click at [925, 137] on div "Details Availability Photos Book Now Xunantunich Half Day Cross the mighty Mopa…" at bounding box center [517, 254] width 1035 height 509
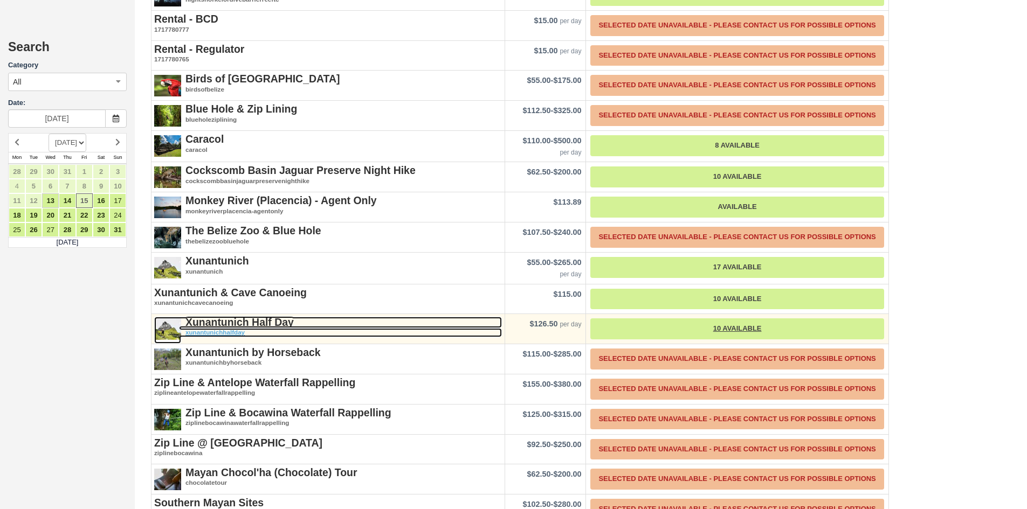
click at [279, 318] on strong "Xunantunich Half Day" at bounding box center [239, 322] width 108 height 12
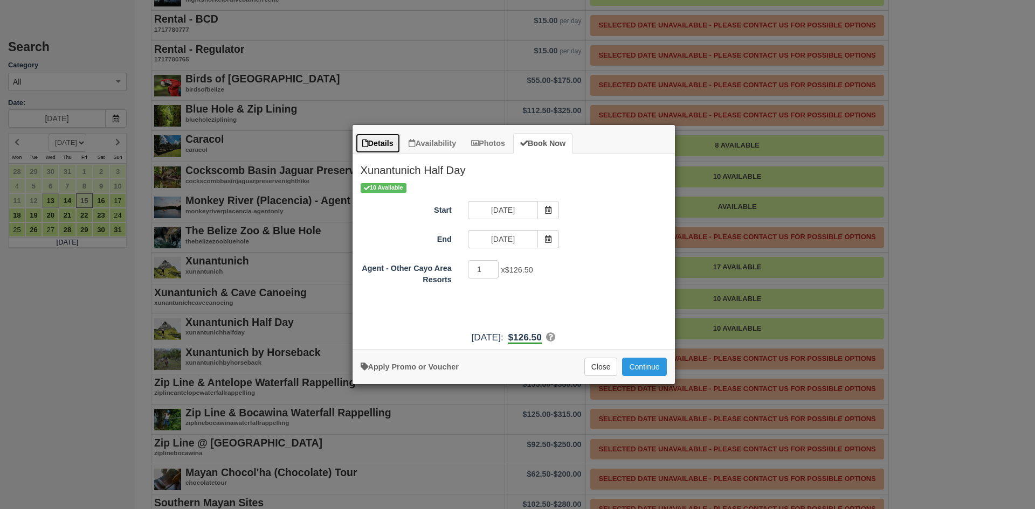
click at [380, 150] on link "Details" at bounding box center [377, 143] width 45 height 21
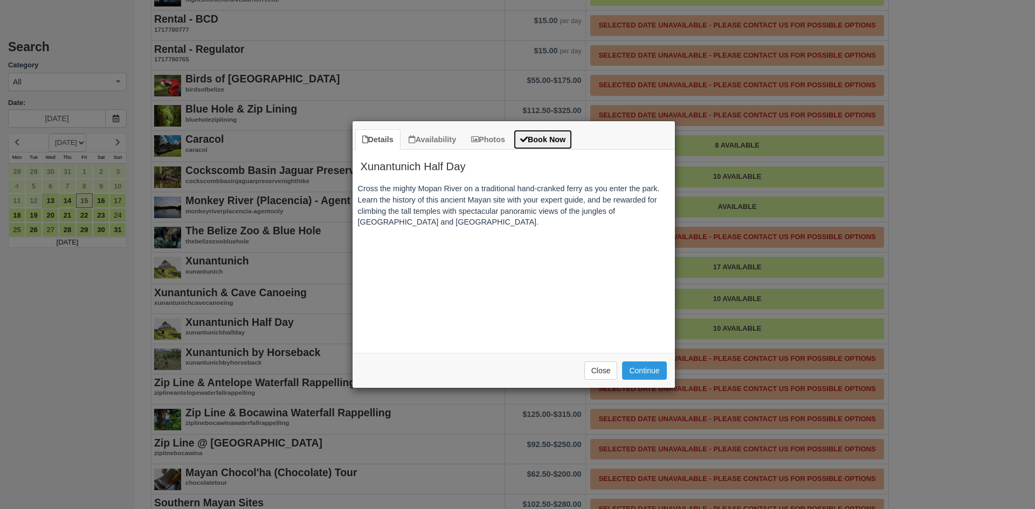
click at [542, 135] on link "Book Now" at bounding box center [542, 139] width 59 height 21
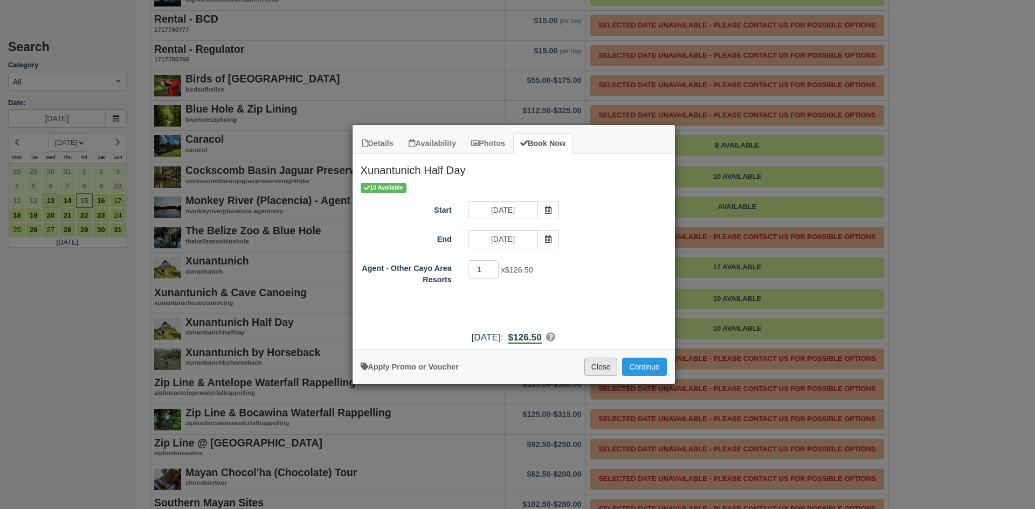
click at [607, 365] on button "Close" at bounding box center [600, 367] width 33 height 18
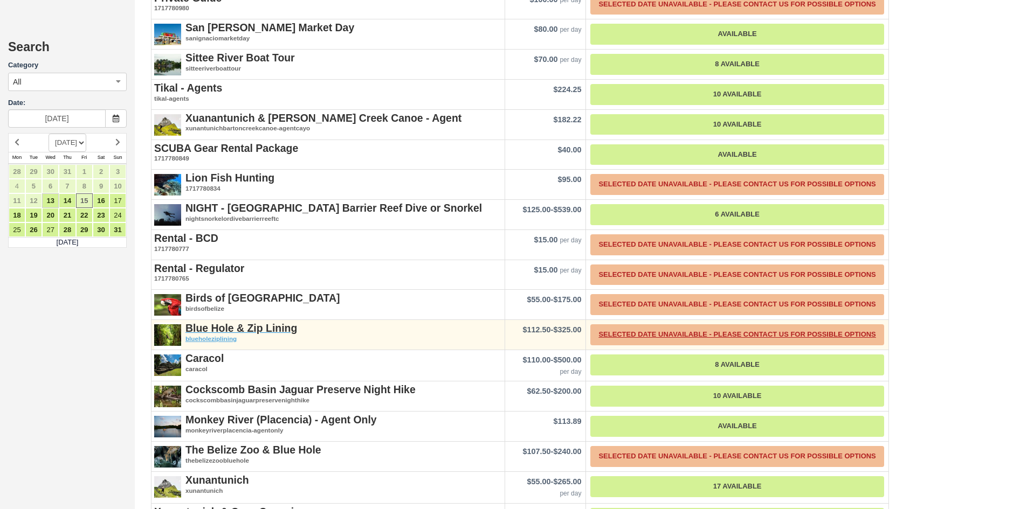
scroll to position [1532, 0]
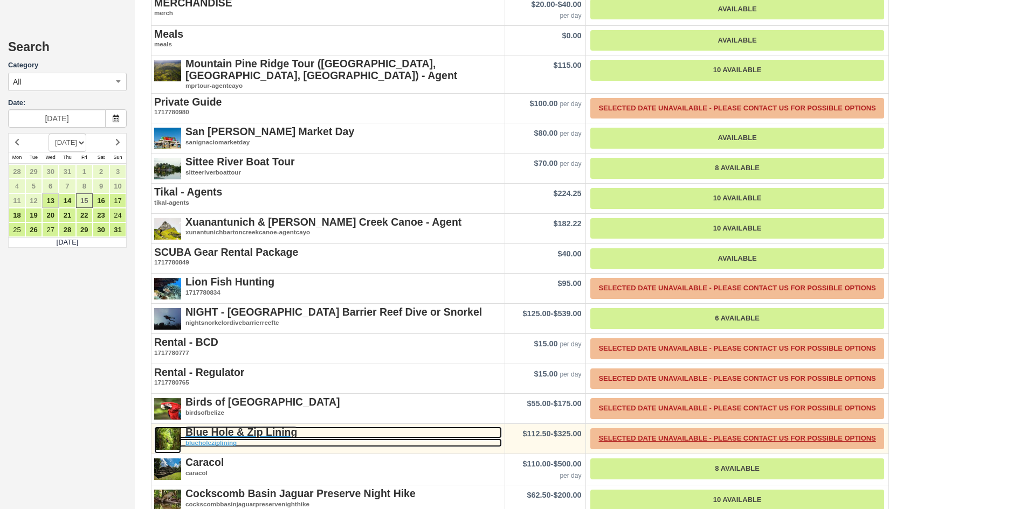
click at [254, 429] on strong "Blue Hole & Zip Lining" at bounding box center [241, 432] width 112 height 12
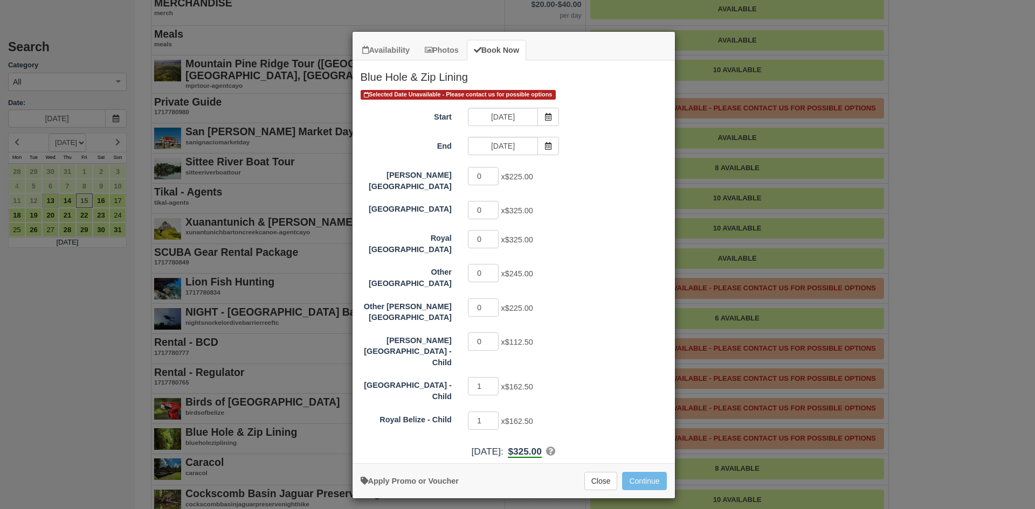
drag, startPoint x: 304, startPoint y: 122, endPoint x: 128, endPoint y: 1, distance: 213.9
click at [304, 122] on div "Availability Photos Book Now Blue Hole & Zip Lining [DATE] Mon [DATE] Tue [DATE…" at bounding box center [517, 254] width 1035 height 509
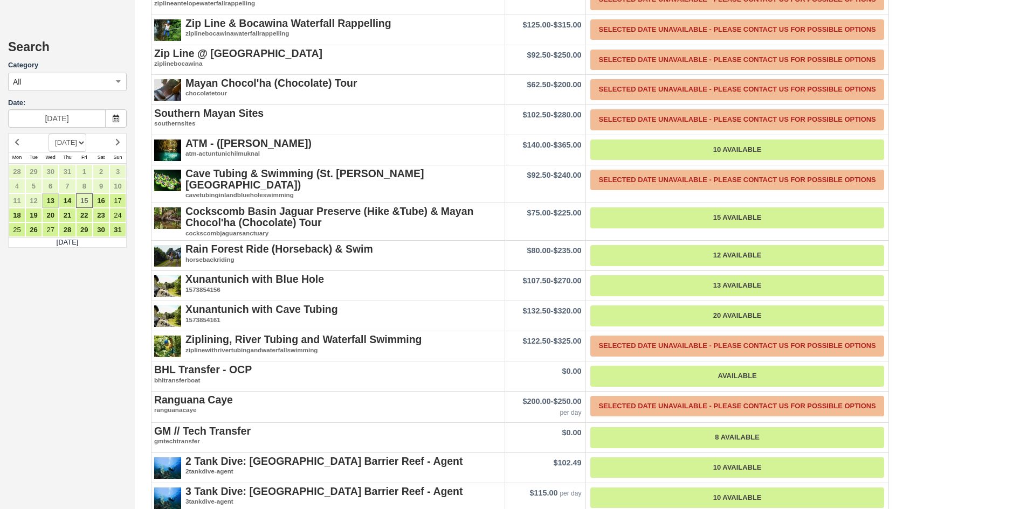
scroll to position [2232, 0]
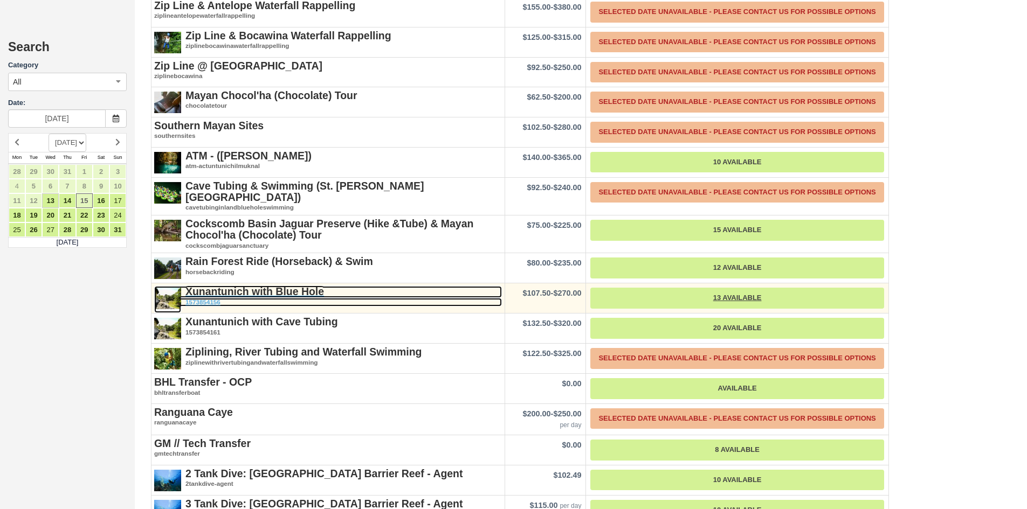
click at [288, 292] on strong "Xunantunich with Blue Hole" at bounding box center [254, 292] width 138 height 12
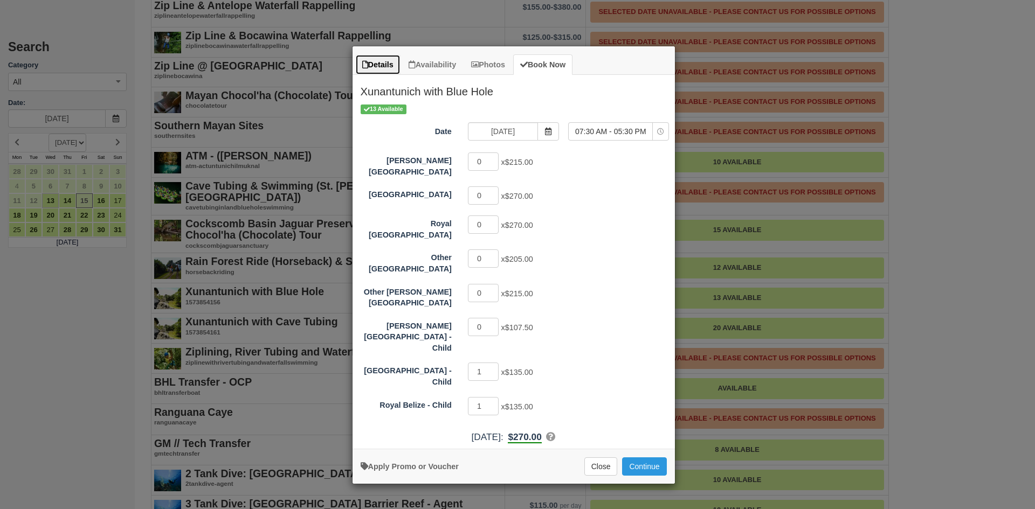
click at [388, 66] on link "Details" at bounding box center [377, 64] width 45 height 21
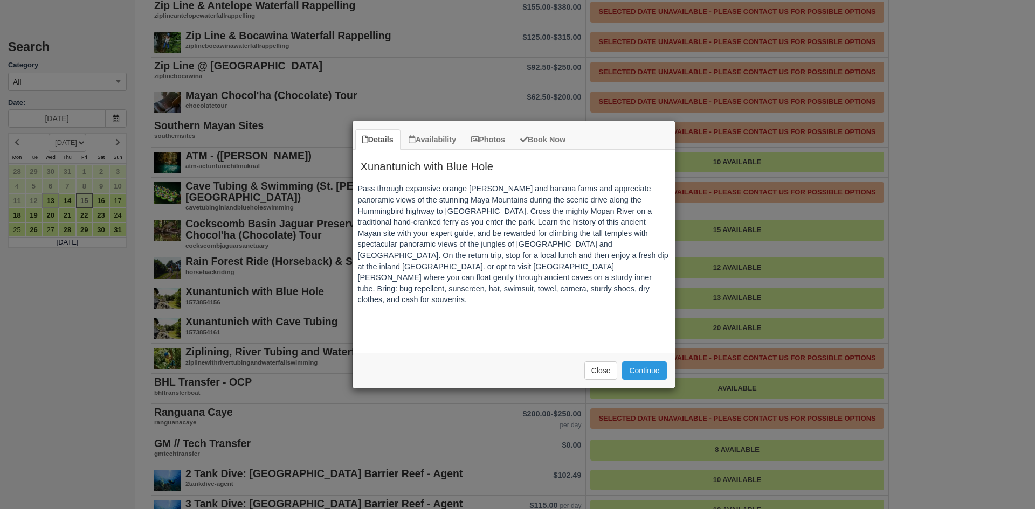
click at [999, 252] on div "Details Availability Photos Book Now Xunantunich with Blue Hole Pass through ex…" at bounding box center [517, 254] width 1035 height 509
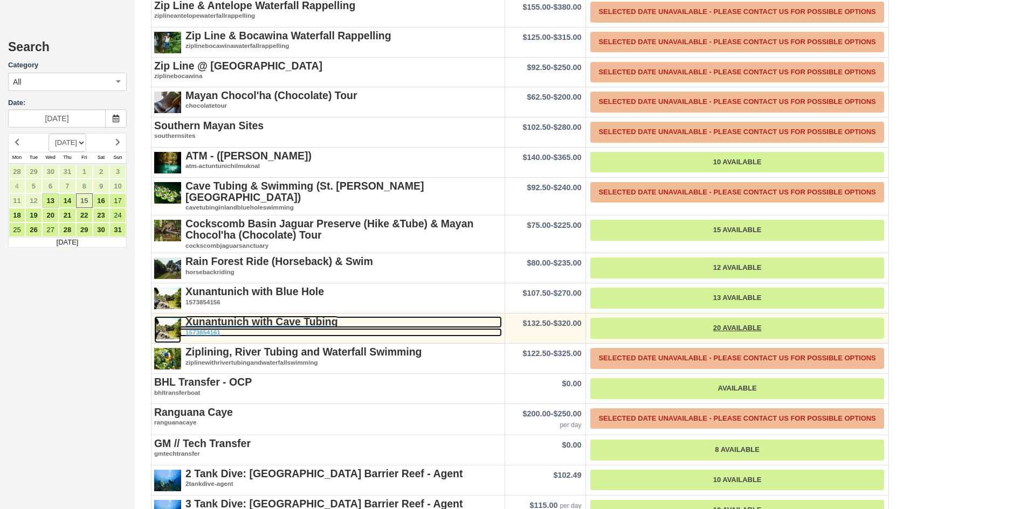
click at [283, 321] on strong "Xunantunich with Cave Tubing" at bounding box center [261, 322] width 152 height 12
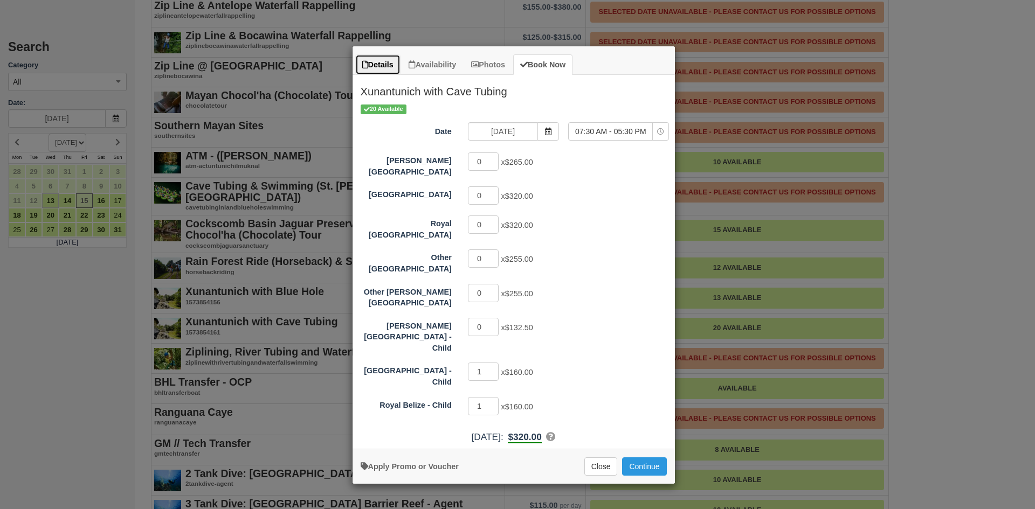
click at [373, 71] on link "Details" at bounding box center [377, 64] width 45 height 21
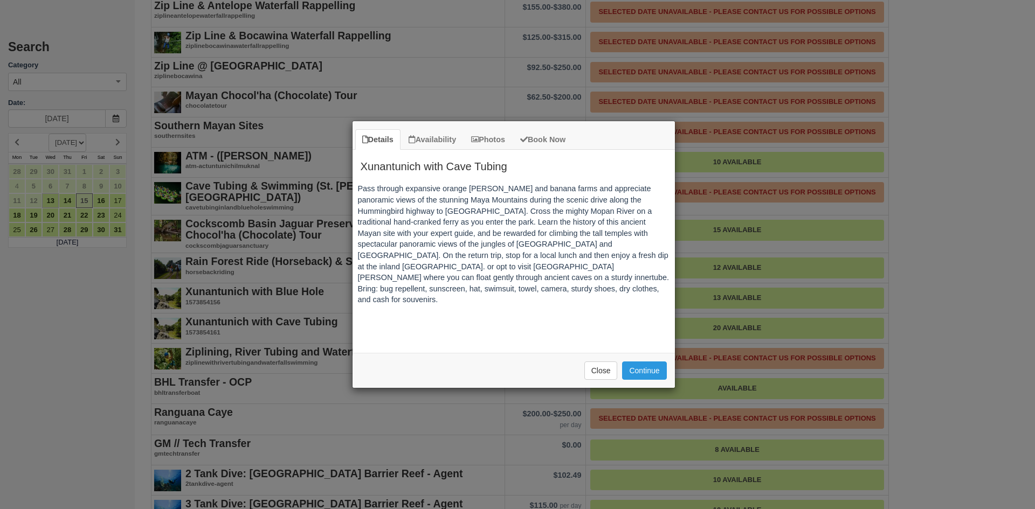
click at [981, 122] on div "Details Availability Photos Book Now Xunantunich with Cave Tubing Pass through …" at bounding box center [517, 254] width 1035 height 509
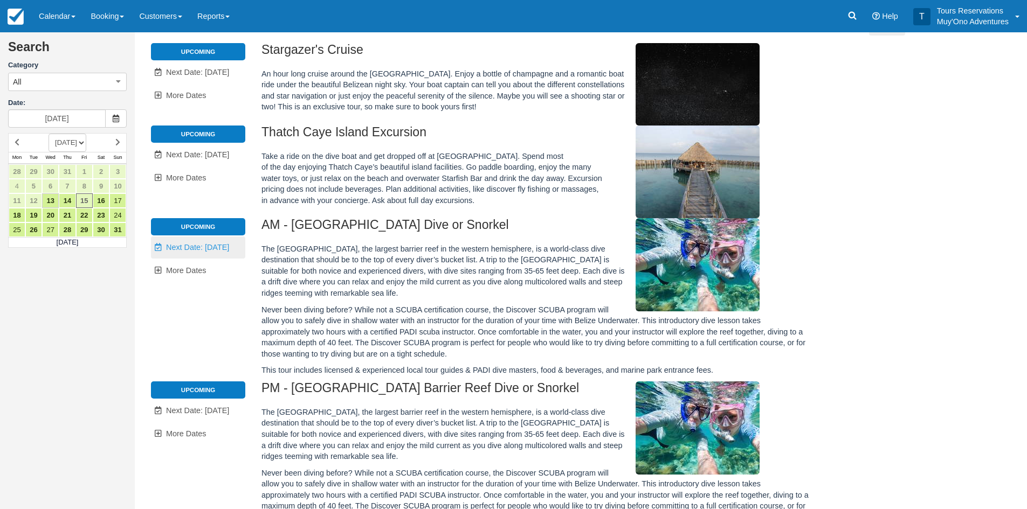
scroll to position [0, 0]
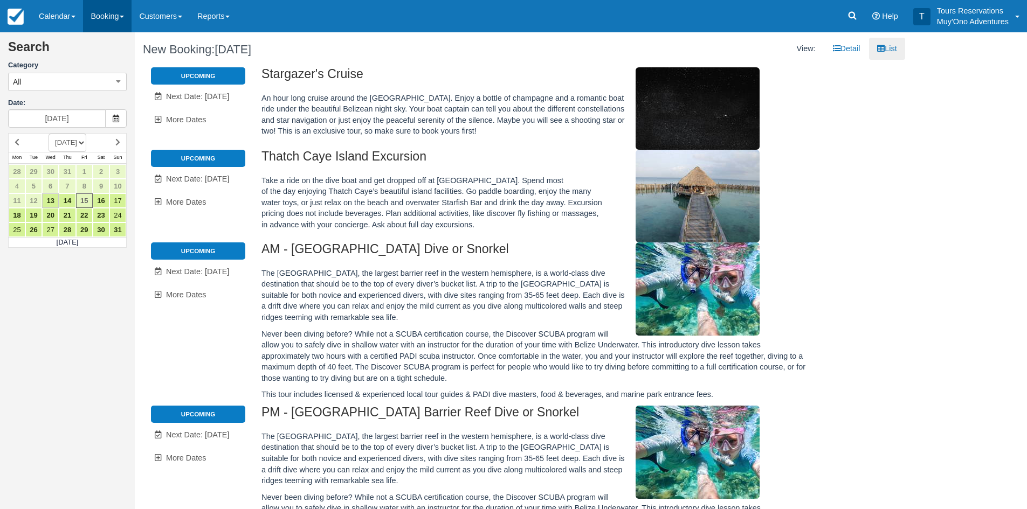
click at [112, 21] on link "Booking" at bounding box center [107, 16] width 48 height 32
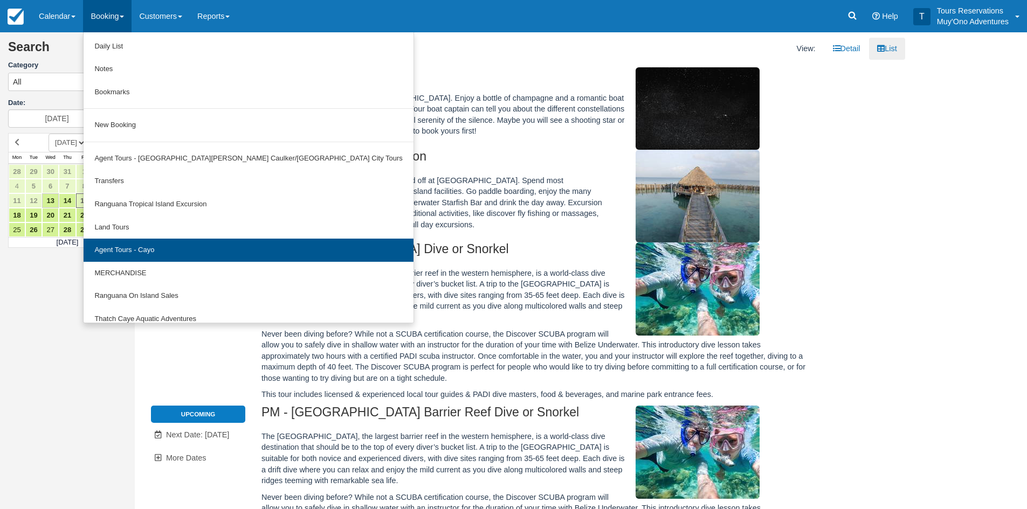
scroll to position [33, 0]
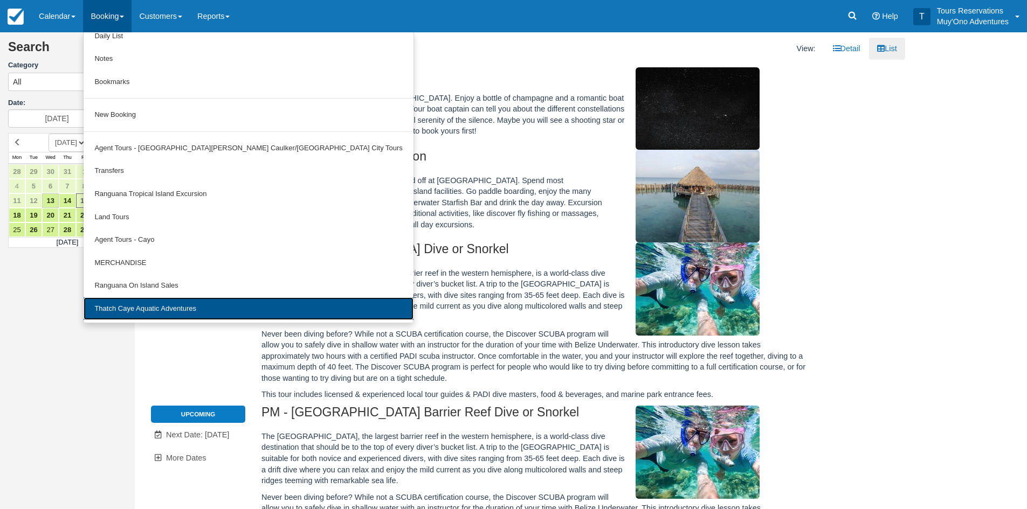
click at [164, 310] on link "Thatch Caye Aquatic Adventures" at bounding box center [248, 308] width 329 height 23
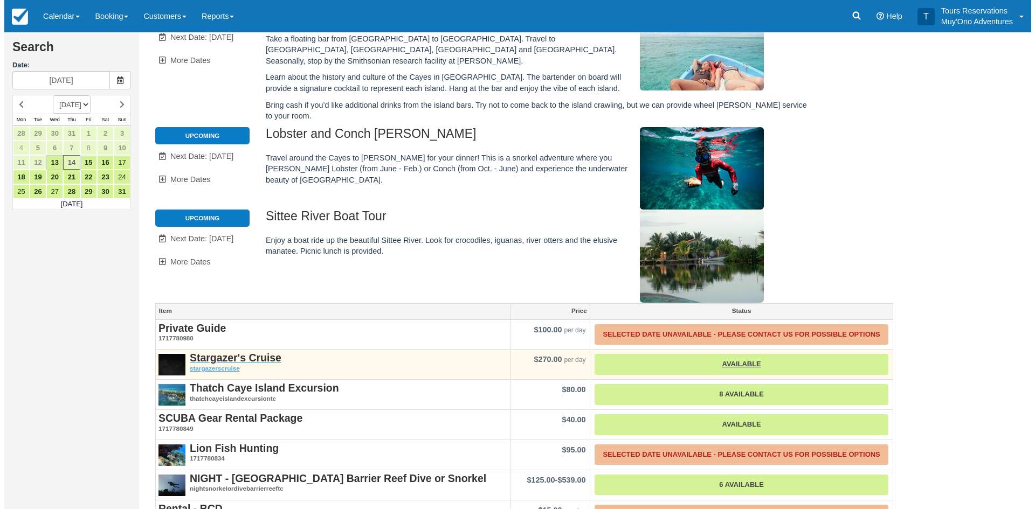
scroll to position [162, 0]
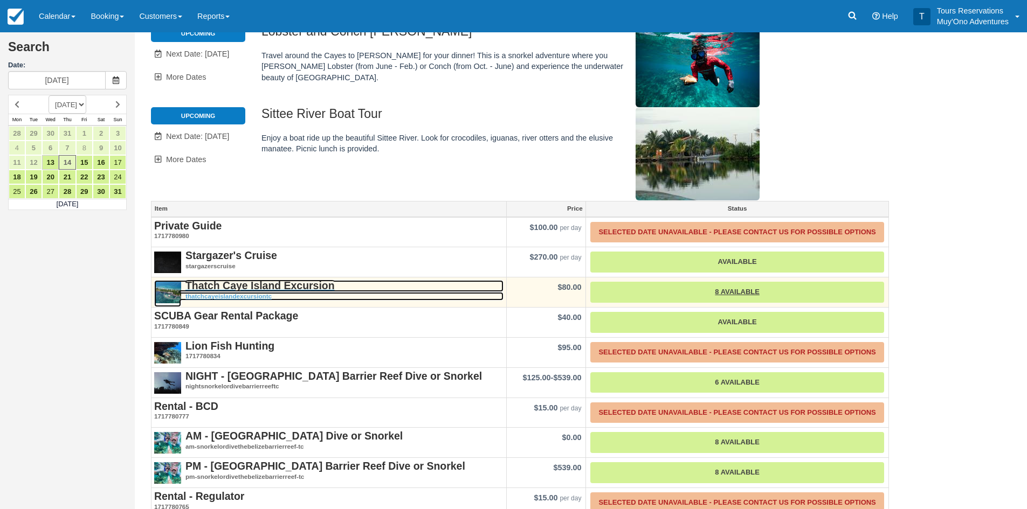
click at [263, 280] on strong "Thatch Caye Island Excursion" at bounding box center [259, 286] width 149 height 12
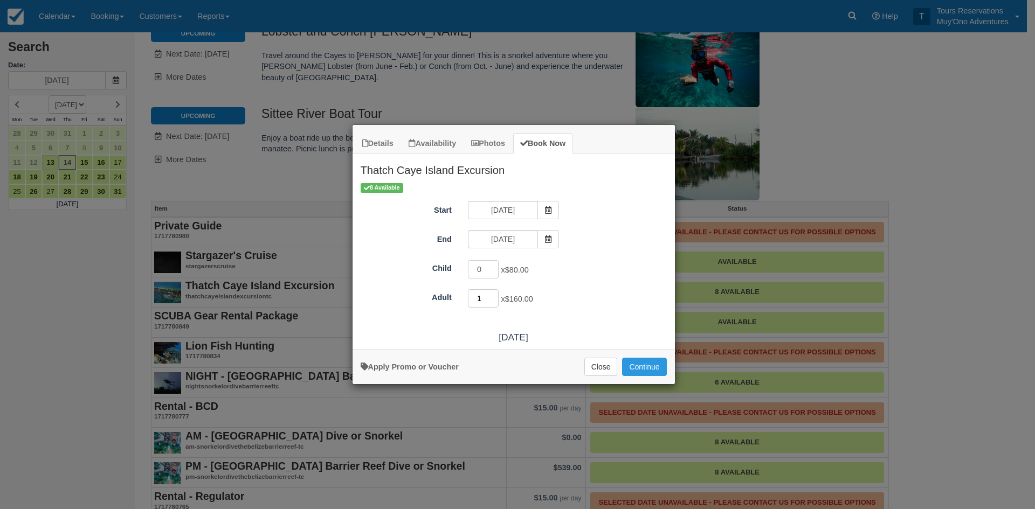
type input "1"
click at [494, 296] on input "1" at bounding box center [483, 298] width 31 height 18
click at [649, 363] on button "Continue" at bounding box center [644, 367] width 44 height 18
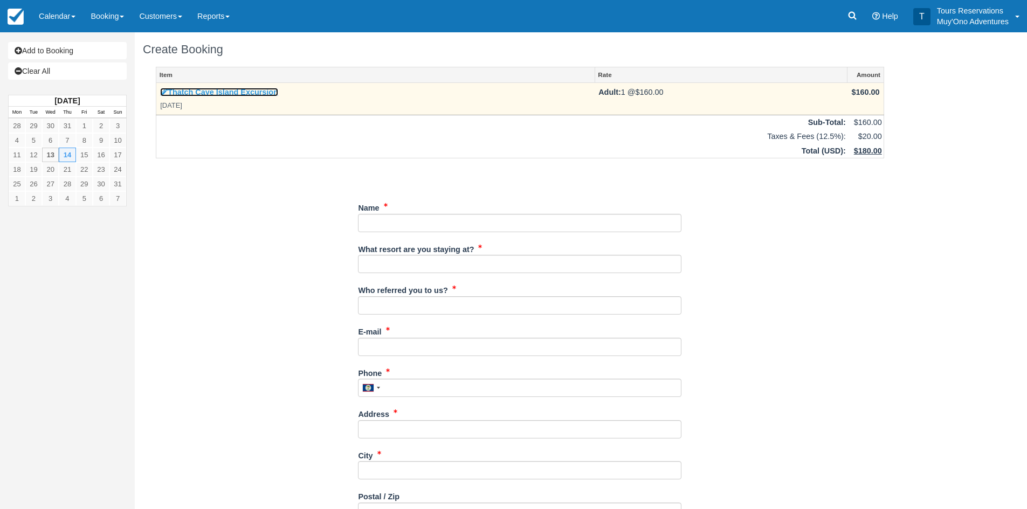
click at [234, 95] on link "Thatch Caye Island Excursion" at bounding box center [219, 92] width 118 height 9
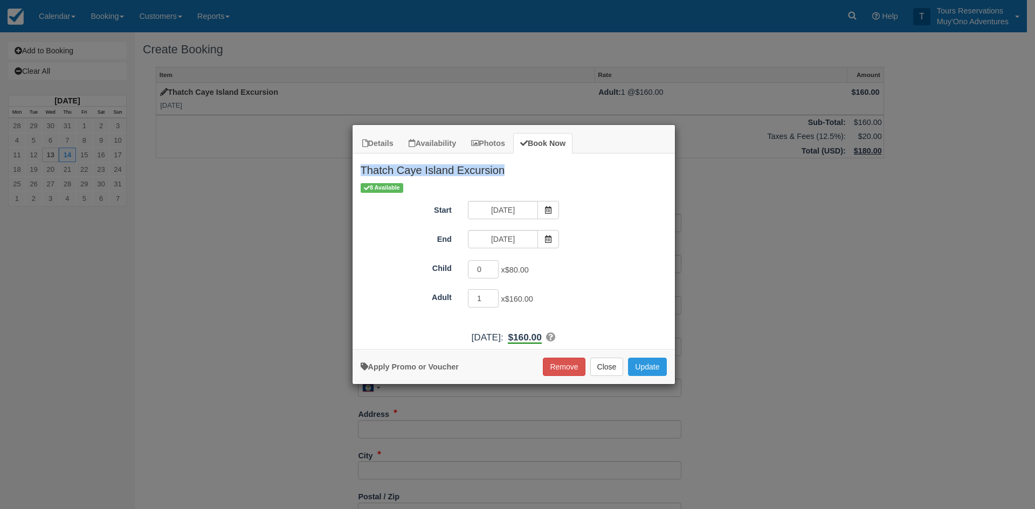
drag, startPoint x: 362, startPoint y: 168, endPoint x: 530, endPoint y: 176, distance: 168.3
click at [530, 176] on h2 "Thatch Caye Island Excursion" at bounding box center [513, 168] width 322 height 28
copy h2 "Thatch Caye Island Excursion"
click at [651, 368] on button "Update" at bounding box center [647, 367] width 38 height 18
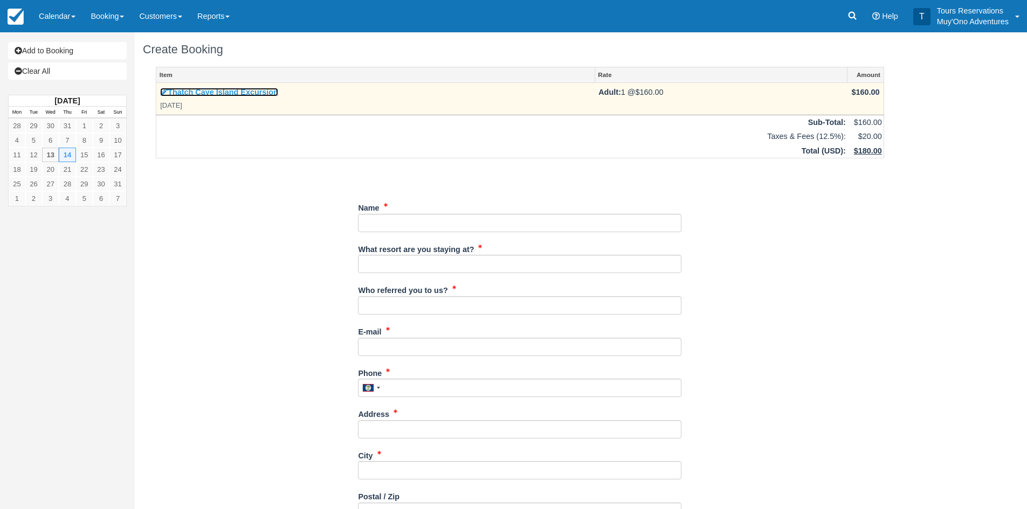
click at [221, 91] on link "Thatch Caye Island Excursion" at bounding box center [219, 92] width 118 height 9
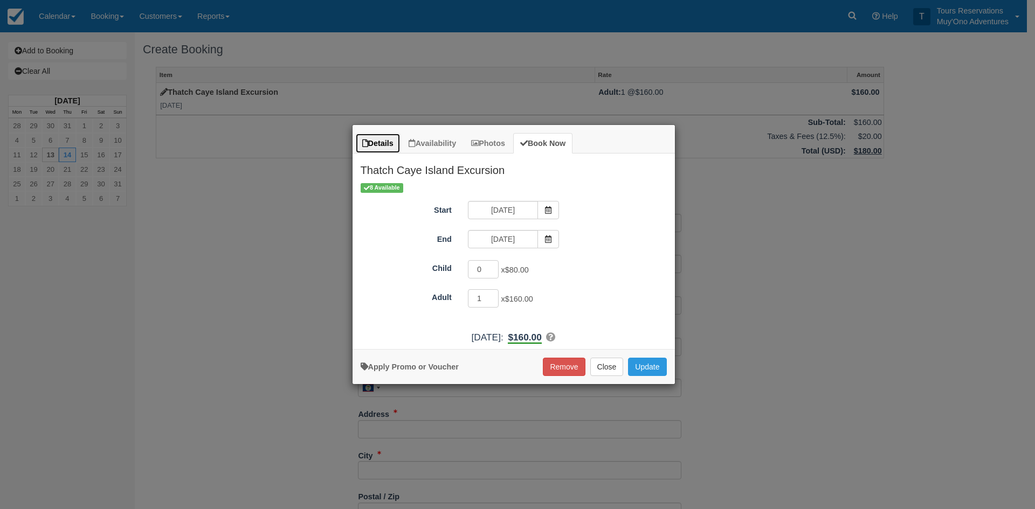
click at [393, 148] on link "Details" at bounding box center [377, 143] width 45 height 21
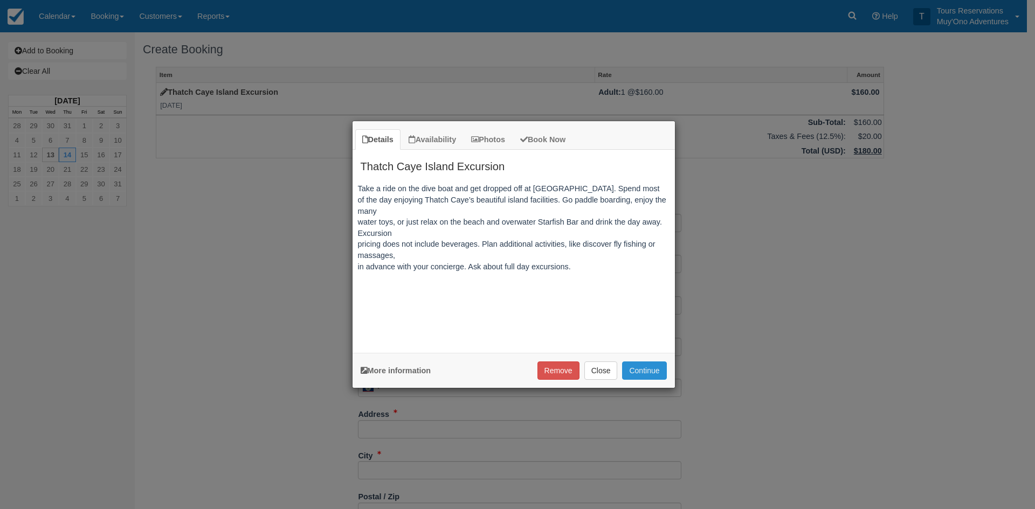
click at [651, 362] on div "More information Apply Promo or Voucher Remove Close Continue Searching..." at bounding box center [513, 370] width 322 height 35
click at [644, 369] on button "Continue" at bounding box center [644, 371] width 44 height 18
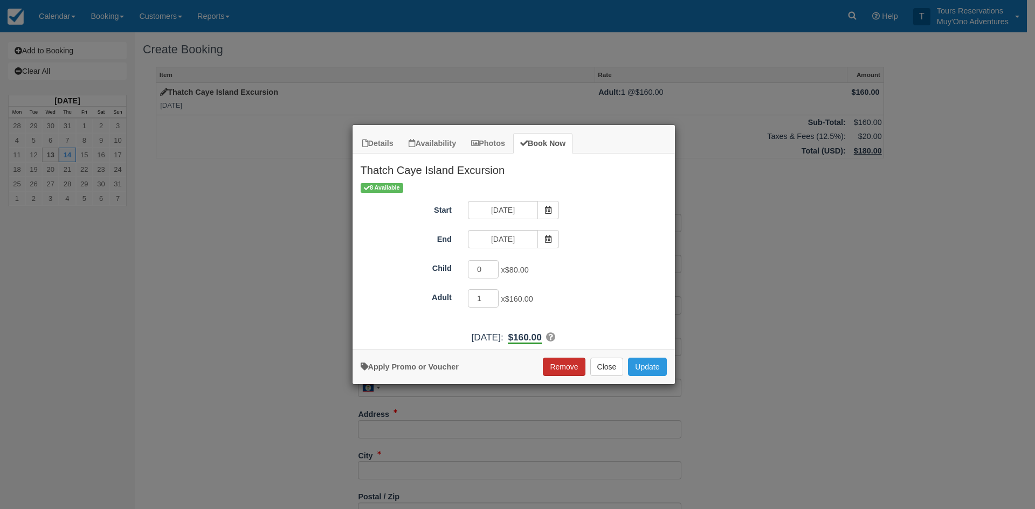
click at [552, 368] on button "Remove" at bounding box center [564, 367] width 42 height 18
